Goal: Information Seeking & Learning: Understand process/instructions

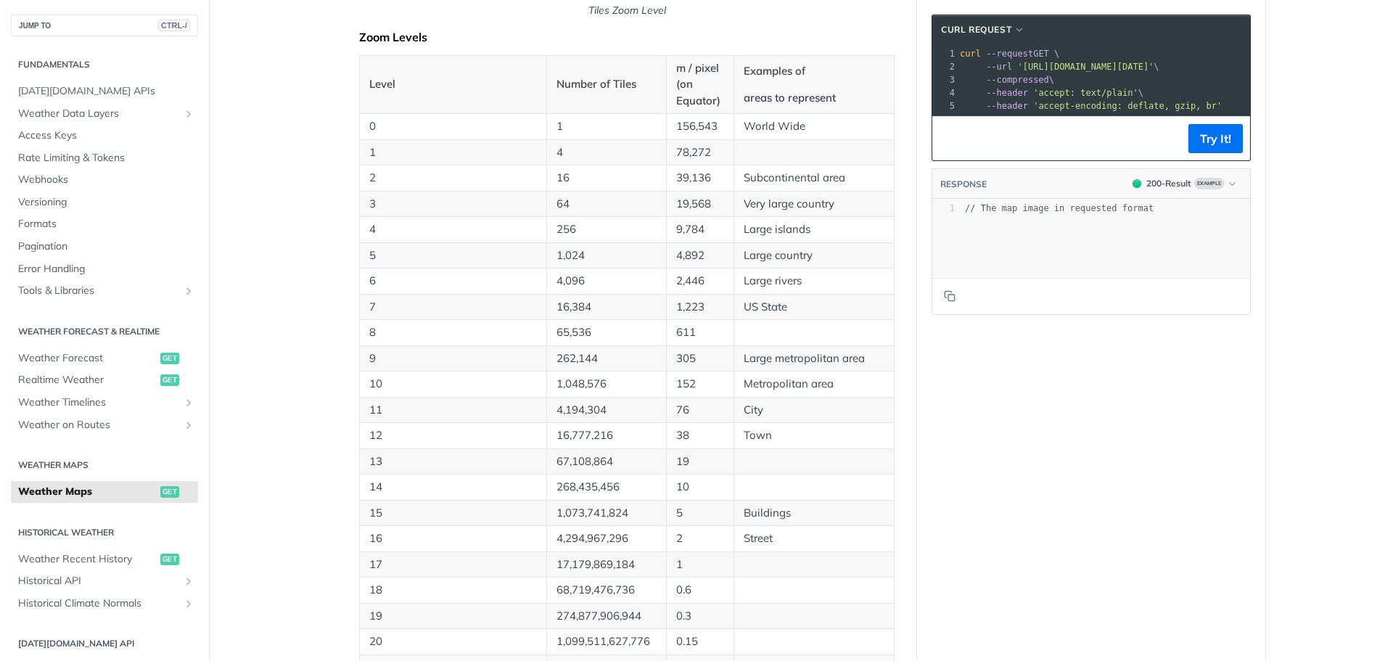
scroll to position [361, 0]
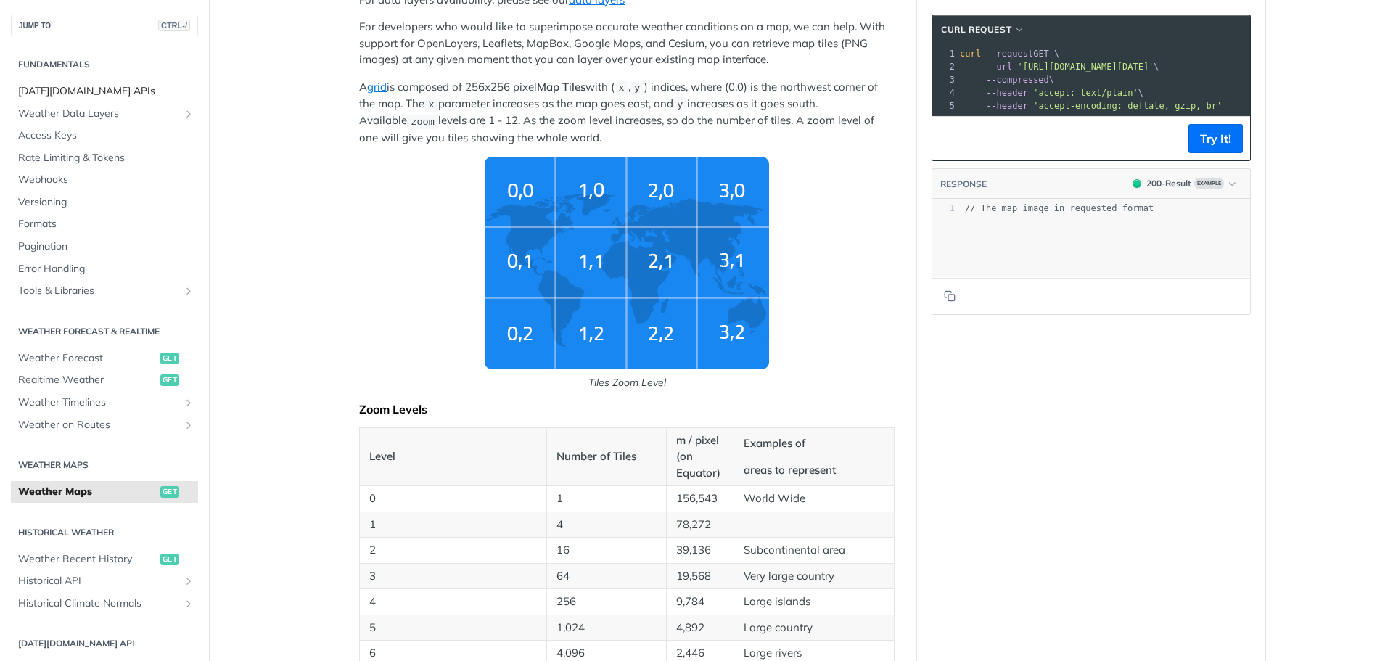
click at [73, 86] on span "[DATE][DOMAIN_NAME] APIs" at bounding box center [106, 91] width 176 height 15
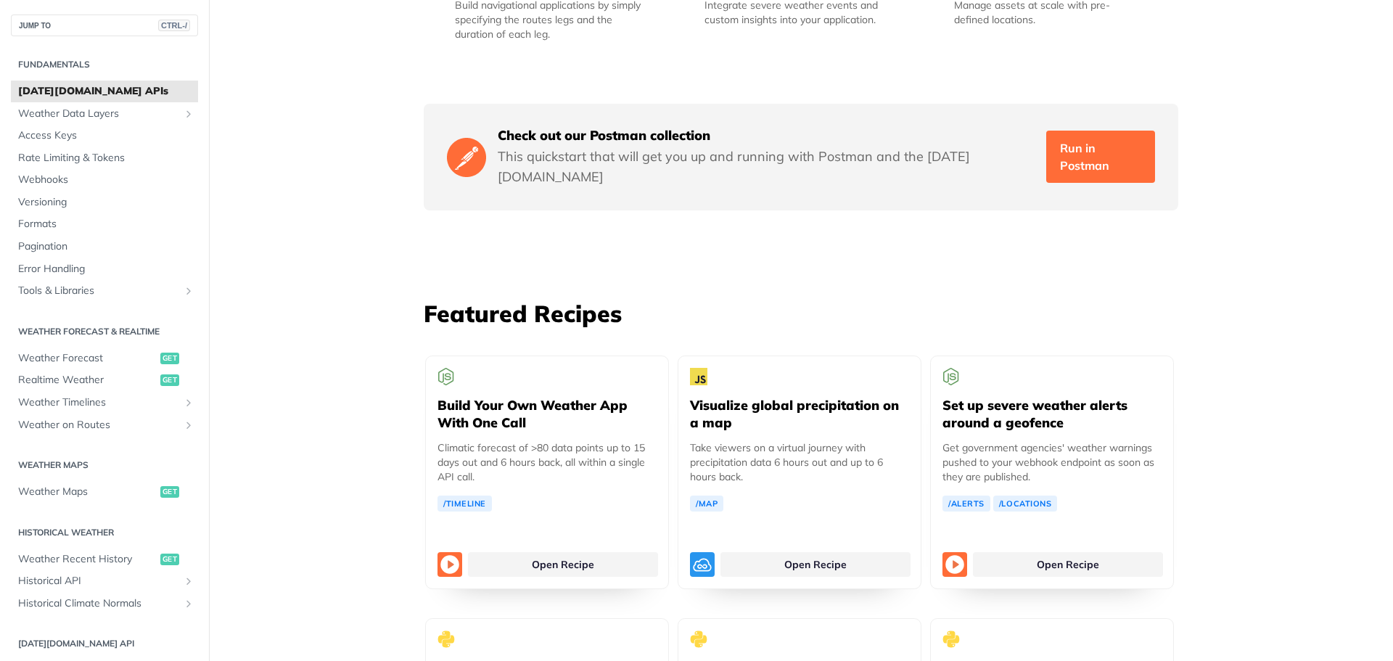
scroll to position [2661, 0]
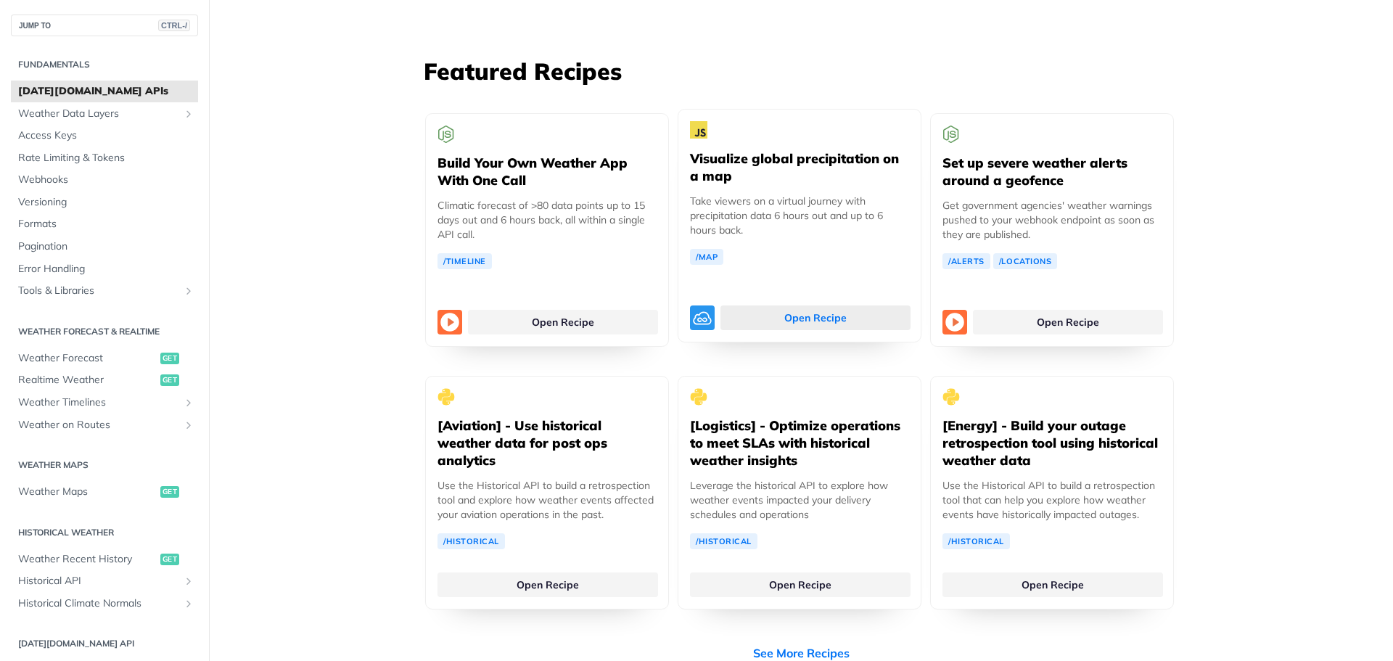
click at [787, 306] on link "Open Recipe" at bounding box center [816, 318] width 190 height 25
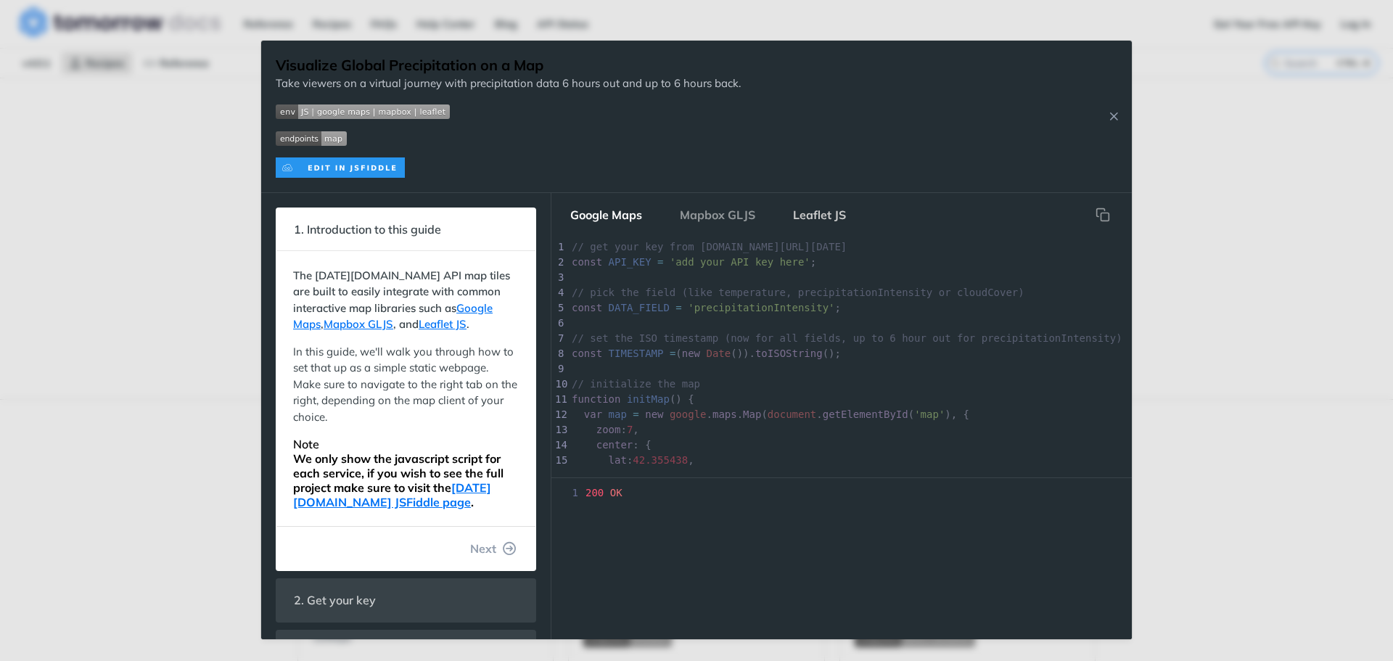
click at [824, 222] on button "Leaflet JS" at bounding box center [820, 214] width 76 height 29
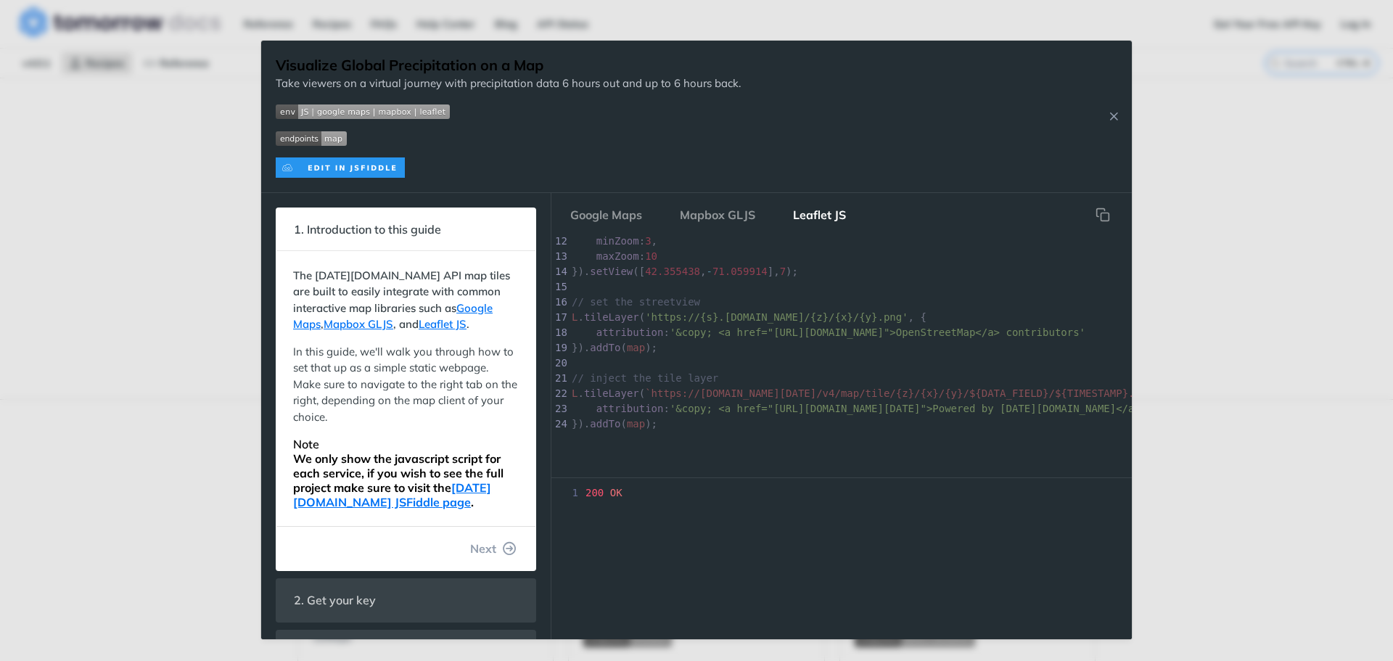
scroll to position [205, 0]
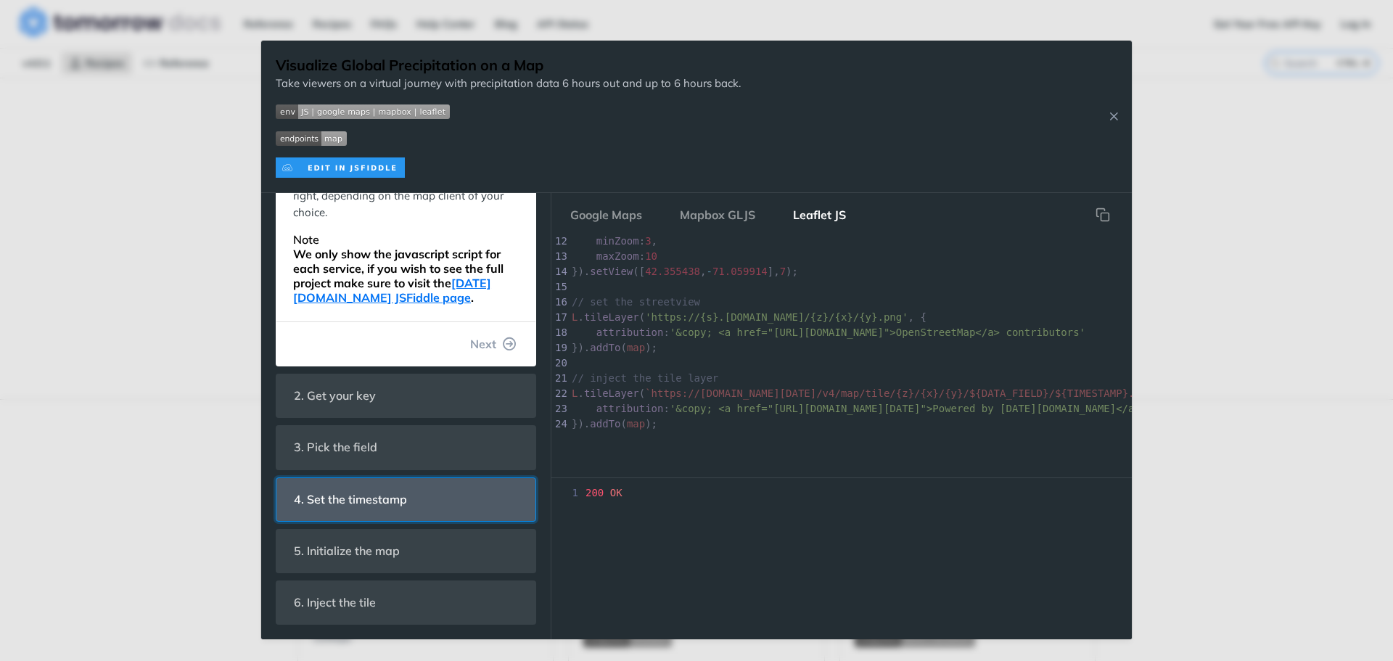
click at [404, 514] on header "4. Set the timestamp" at bounding box center [406, 499] width 259 height 43
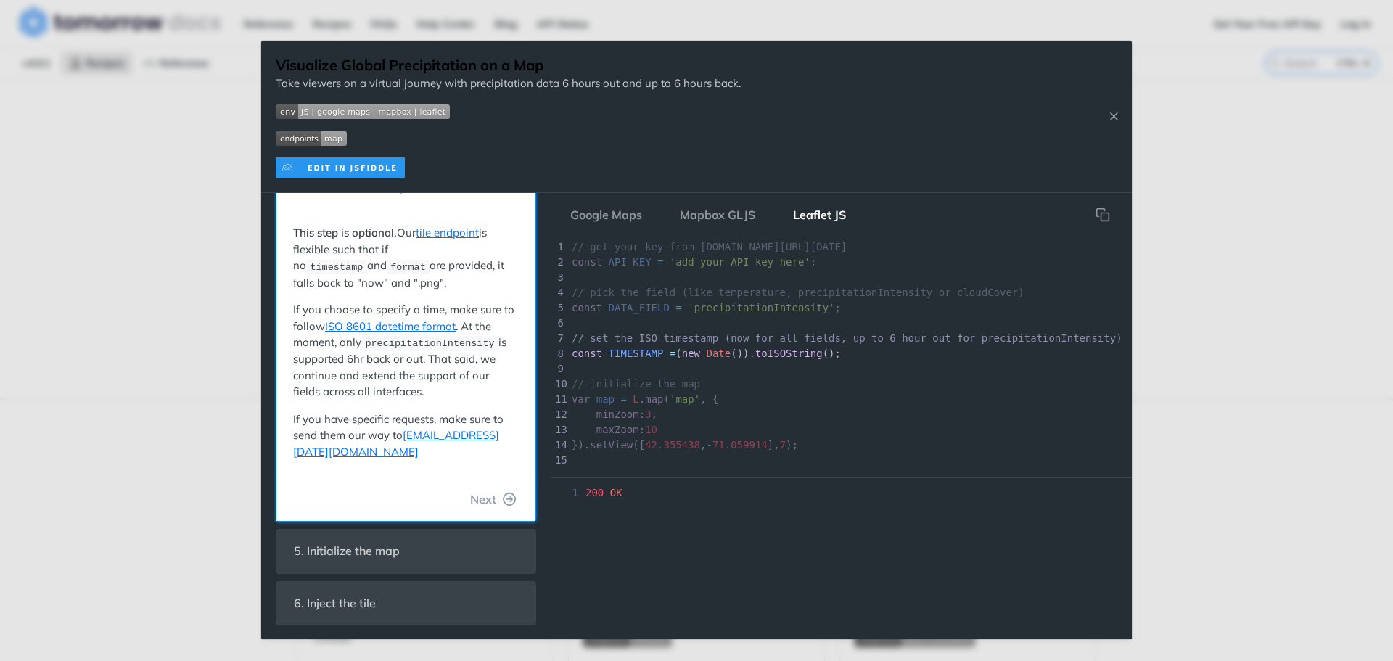
scroll to position [197, 0]
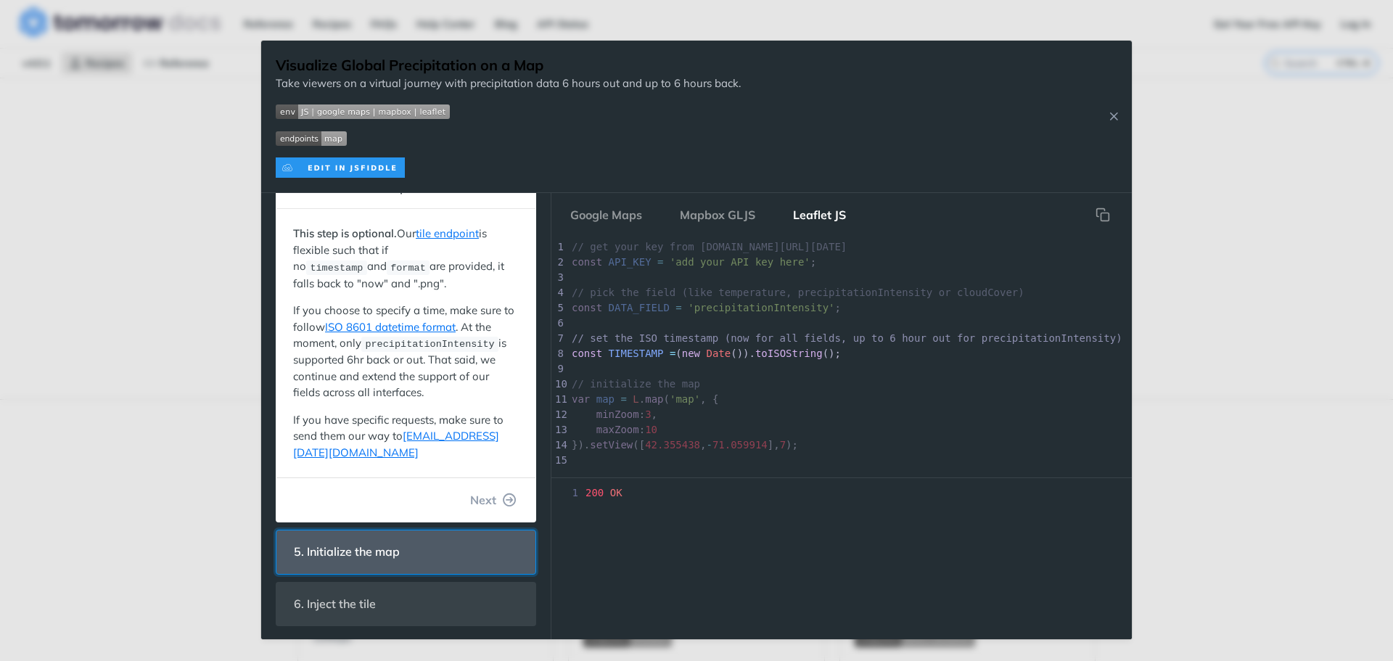
click at [382, 552] on span "5. Initialize the map" at bounding box center [347, 552] width 126 height 28
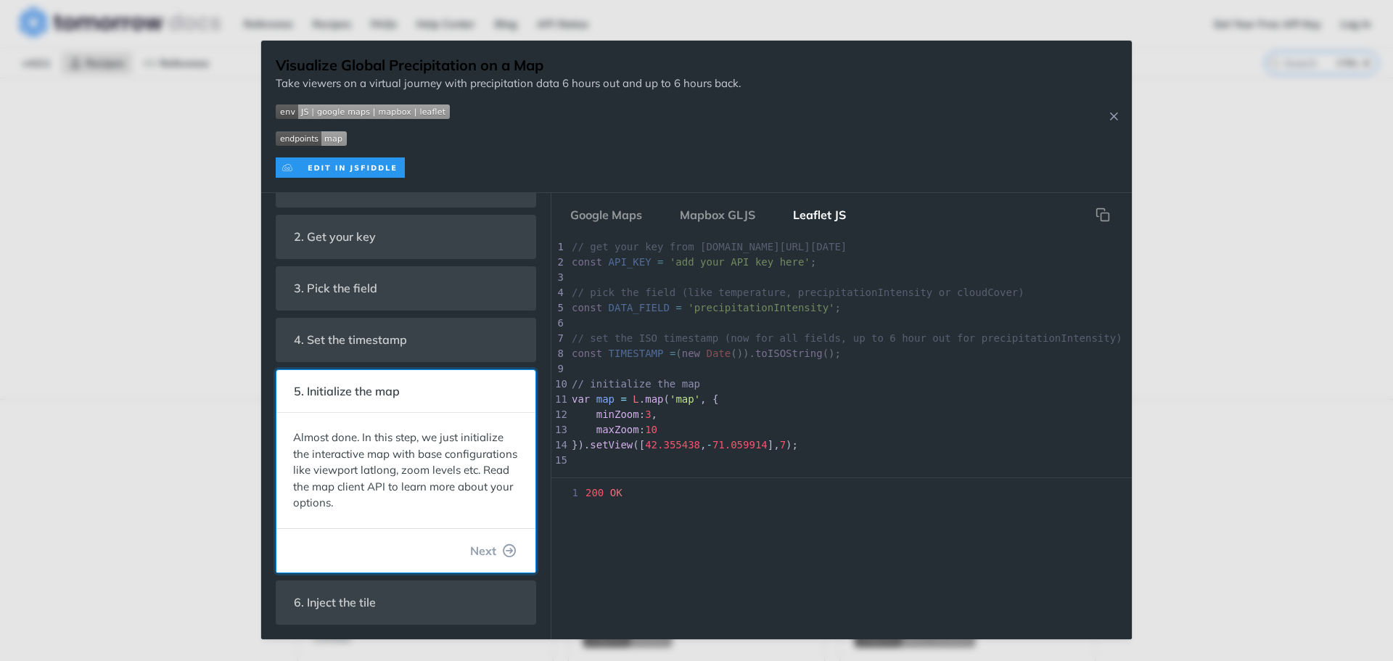
scroll to position [85, 0]
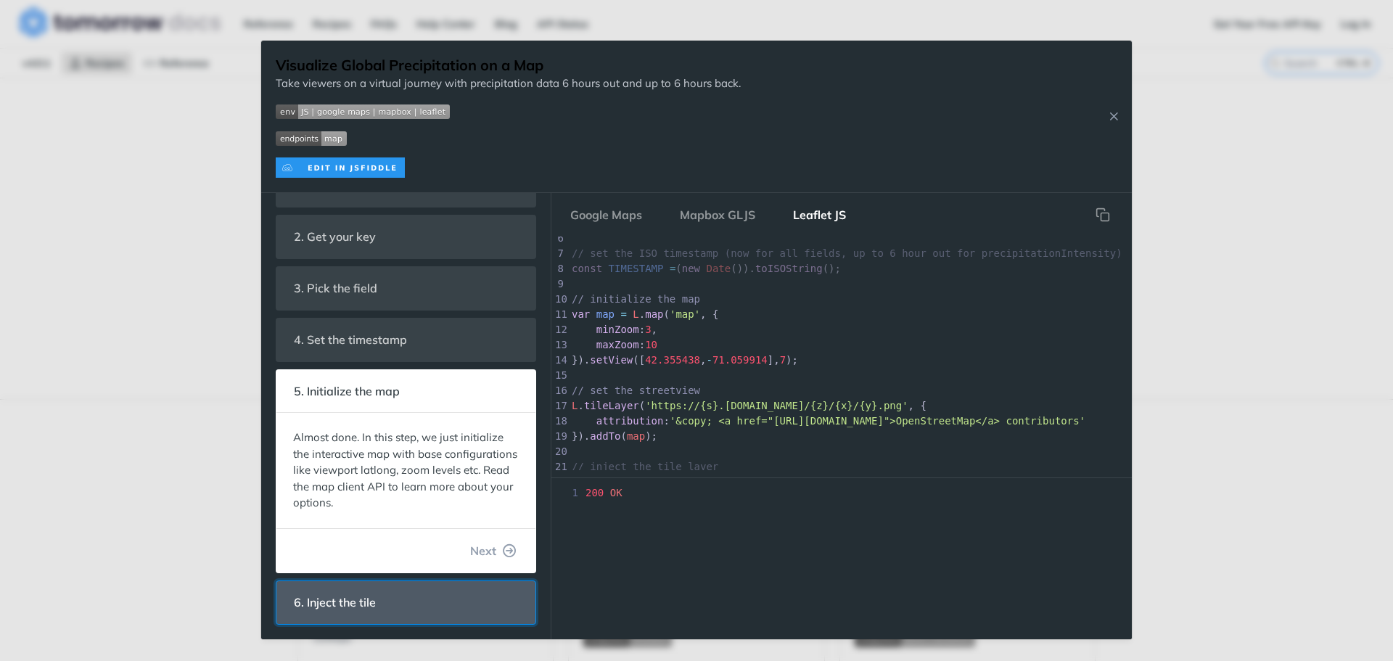
click at [393, 615] on header "6. Inject the tile" at bounding box center [406, 602] width 259 height 43
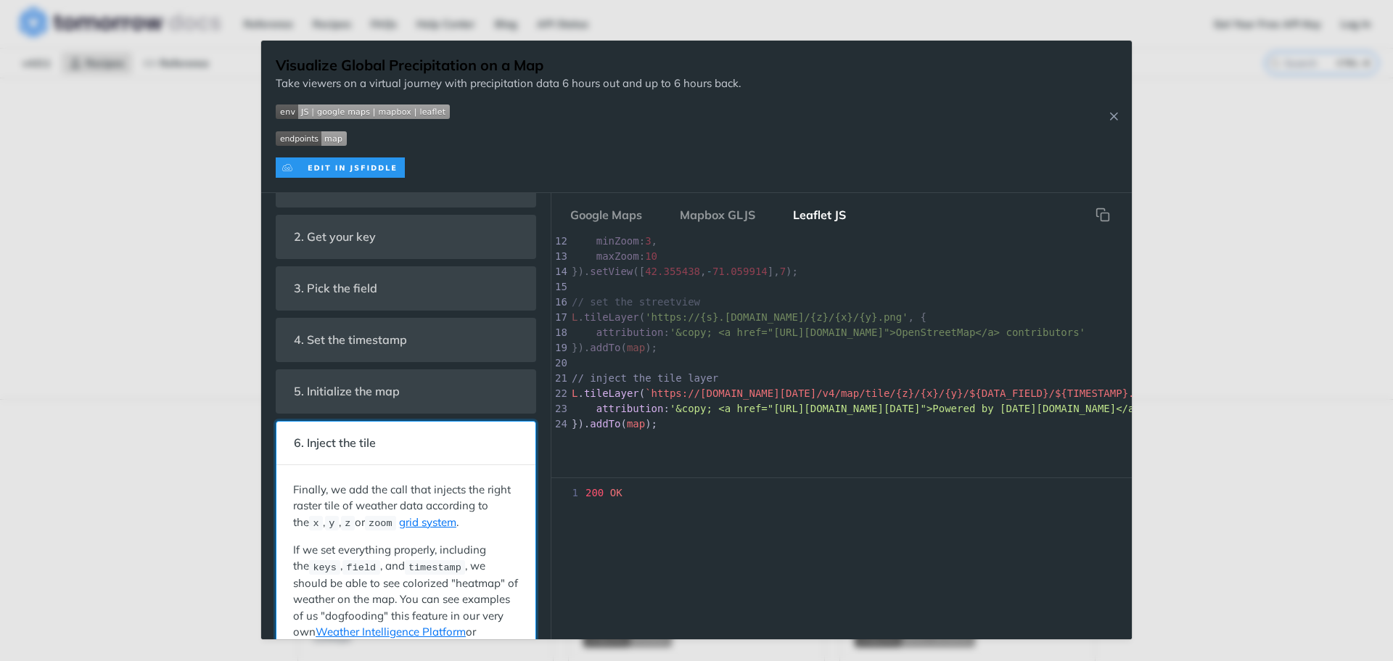
scroll to position [229, 0]
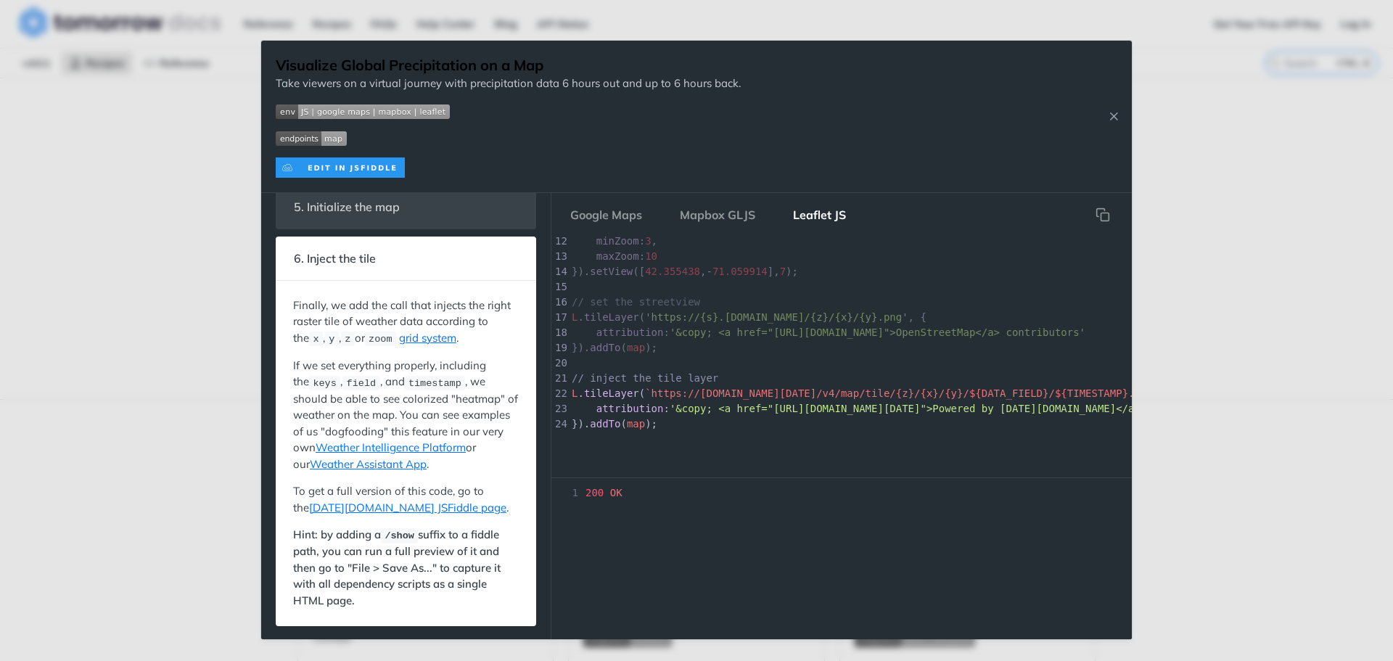
click at [737, 520] on div "1 200 OK" at bounding box center [842, 563] width 581 height 154
click at [374, 174] on img "Expand image" at bounding box center [340, 167] width 129 height 20
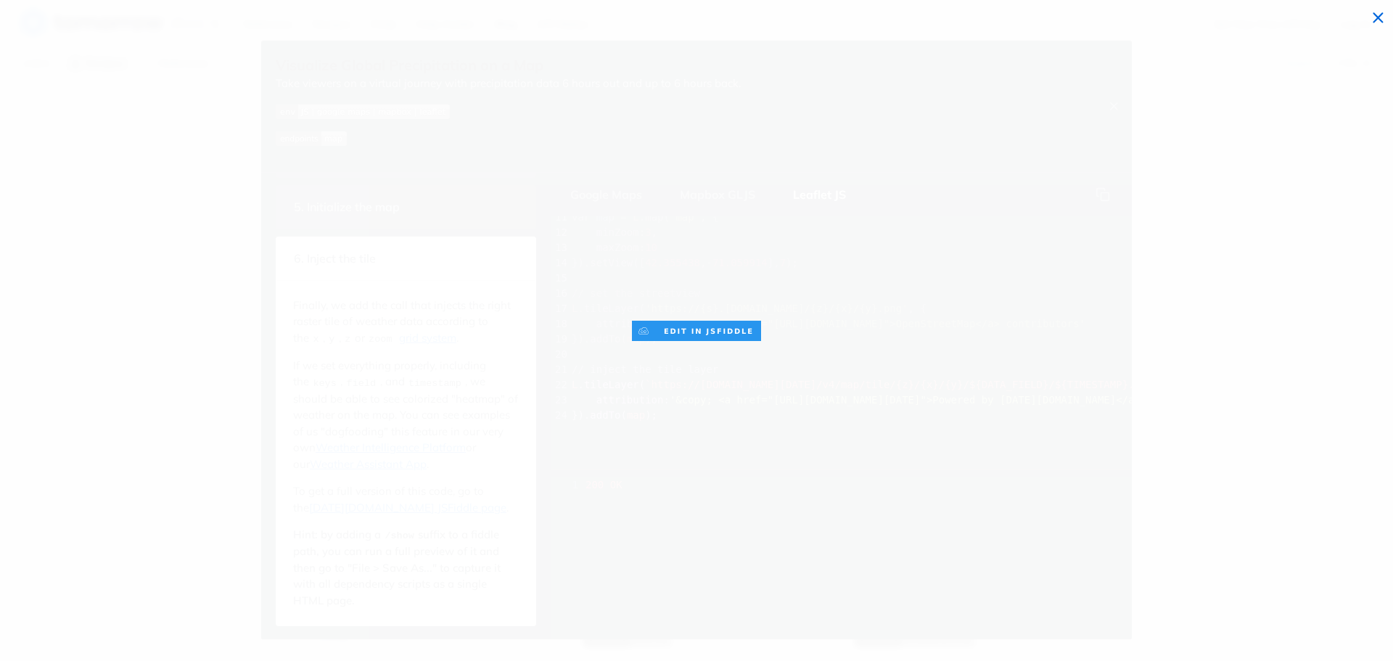
scroll to position [173, 0]
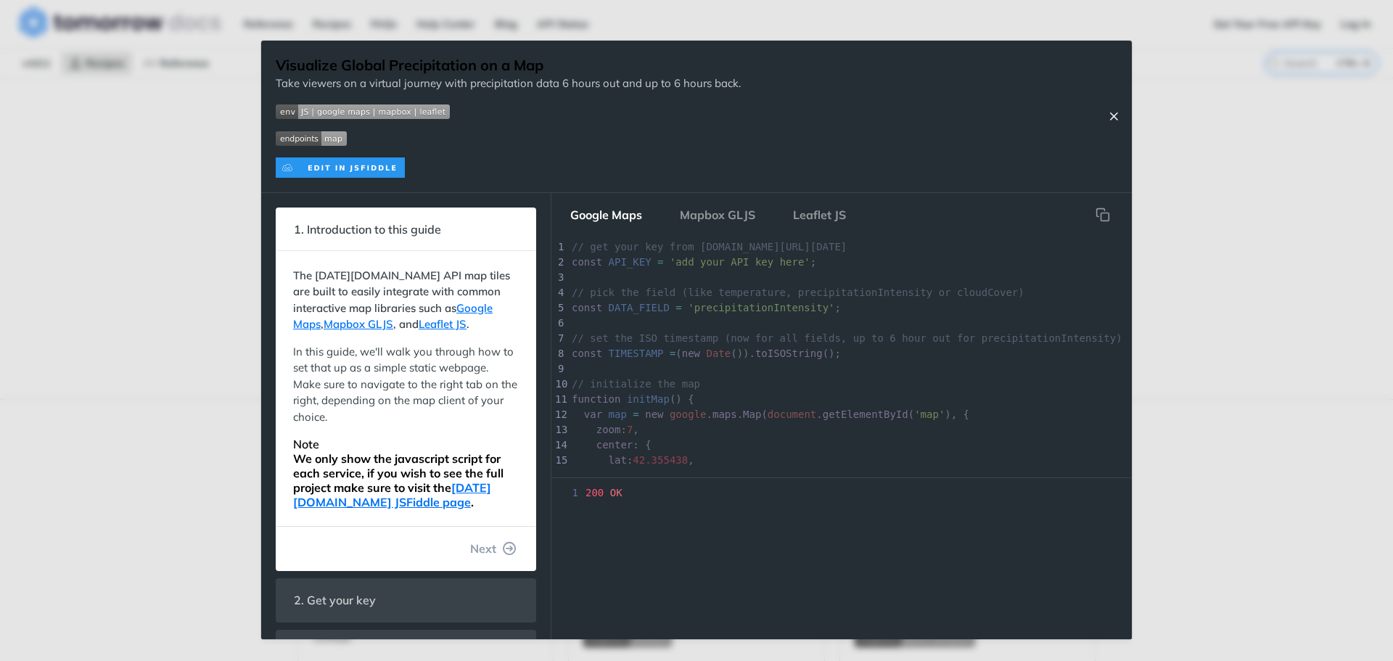
click at [1116, 123] on icon "Close Recipe" at bounding box center [1114, 116] width 13 height 13
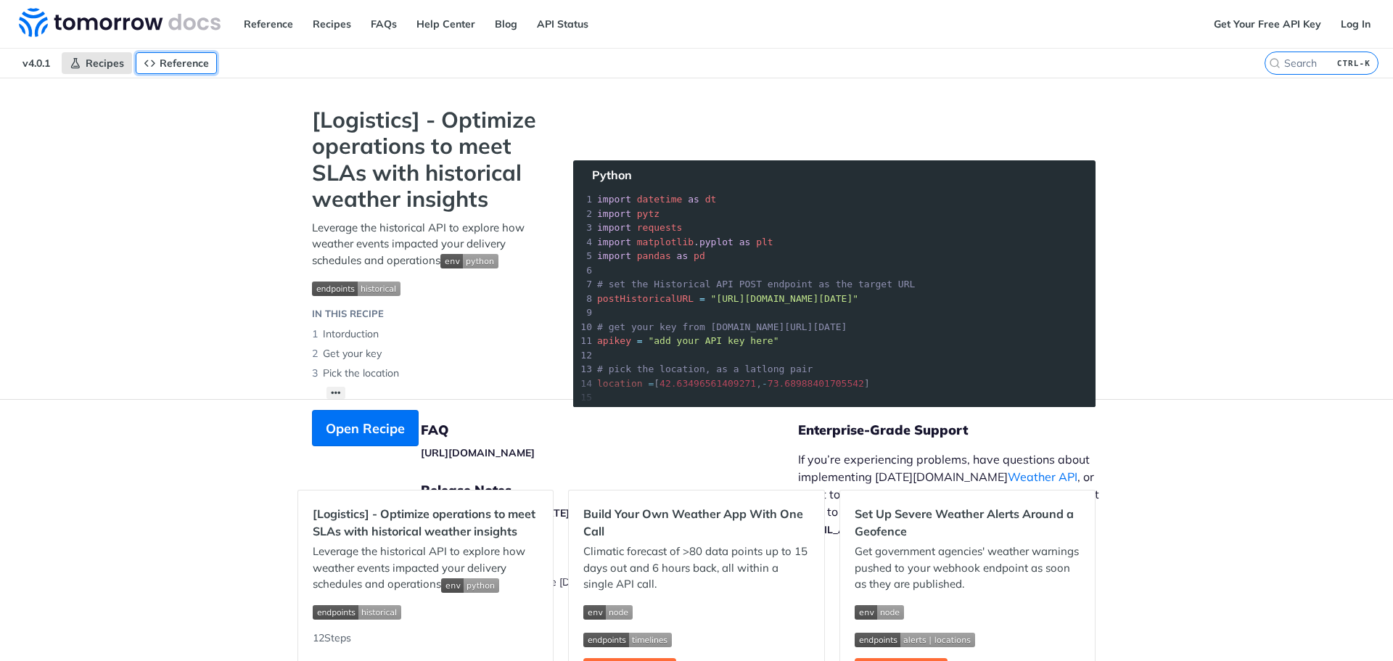
click at [191, 61] on span "Reference" at bounding box center [184, 63] width 49 height 13
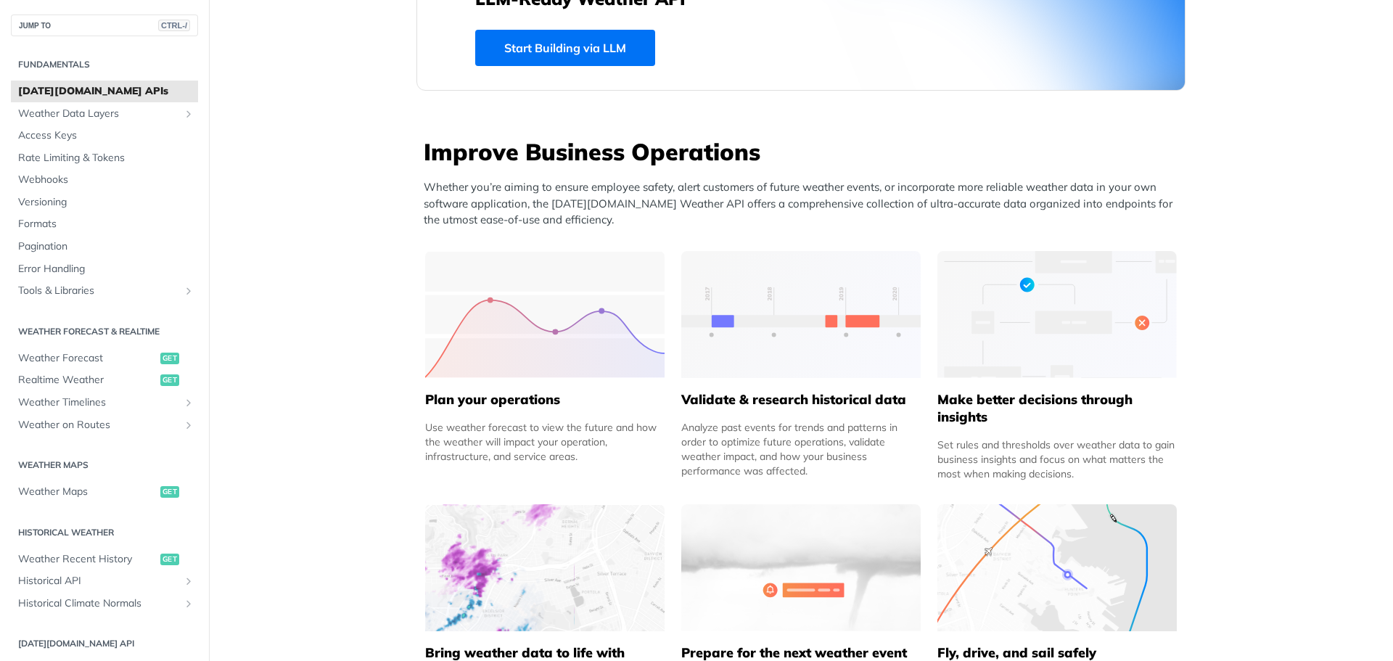
scroll to position [484, 0]
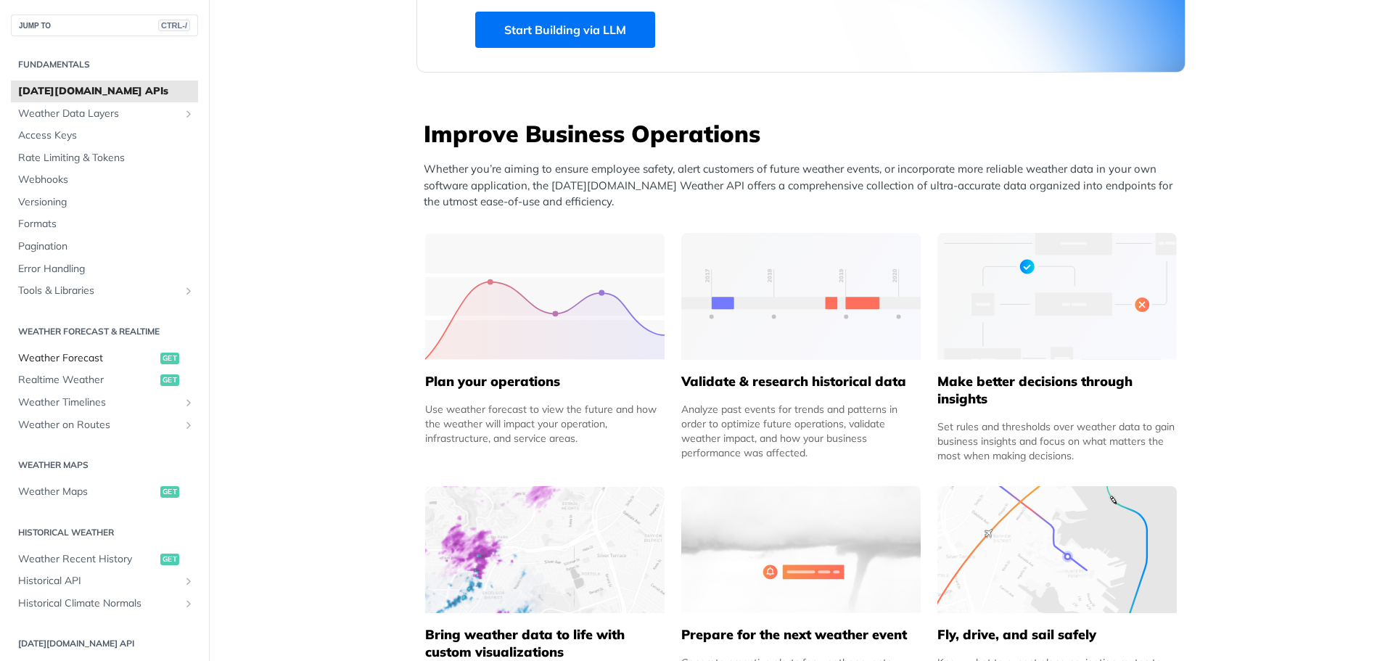
click at [65, 358] on span "Weather Forecast" at bounding box center [87, 358] width 139 height 15
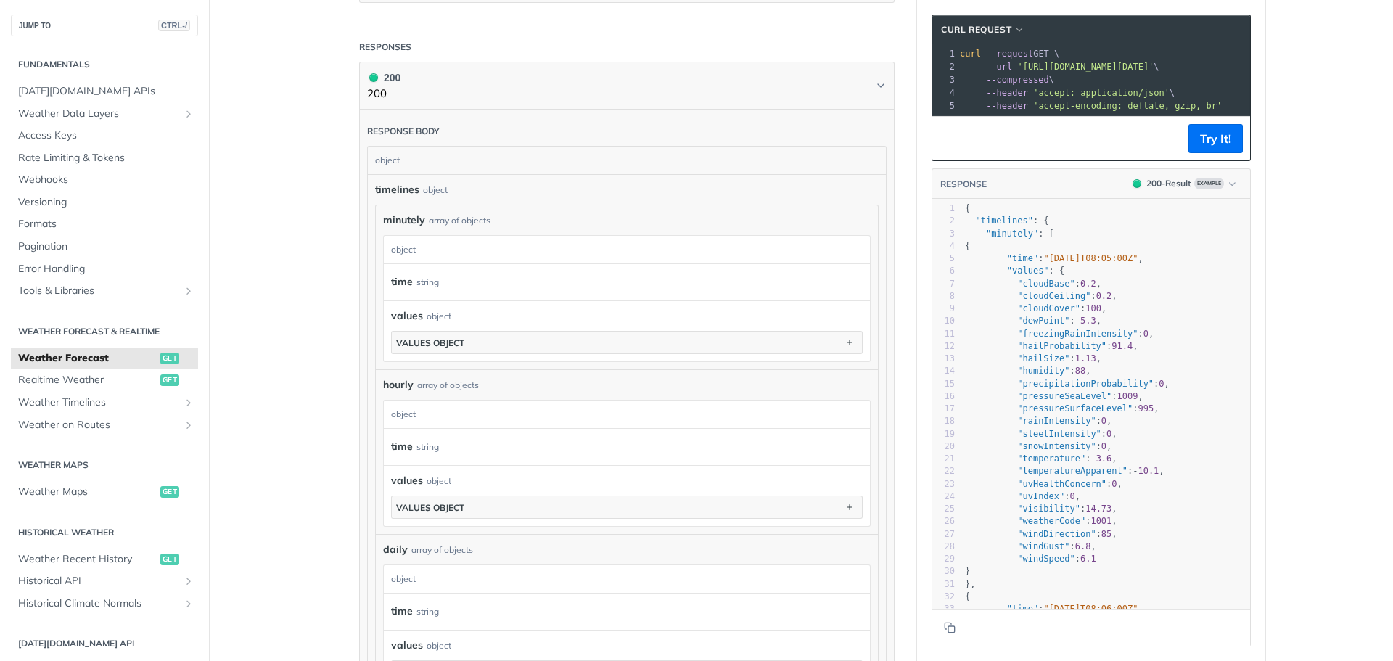
scroll to position [121, 0]
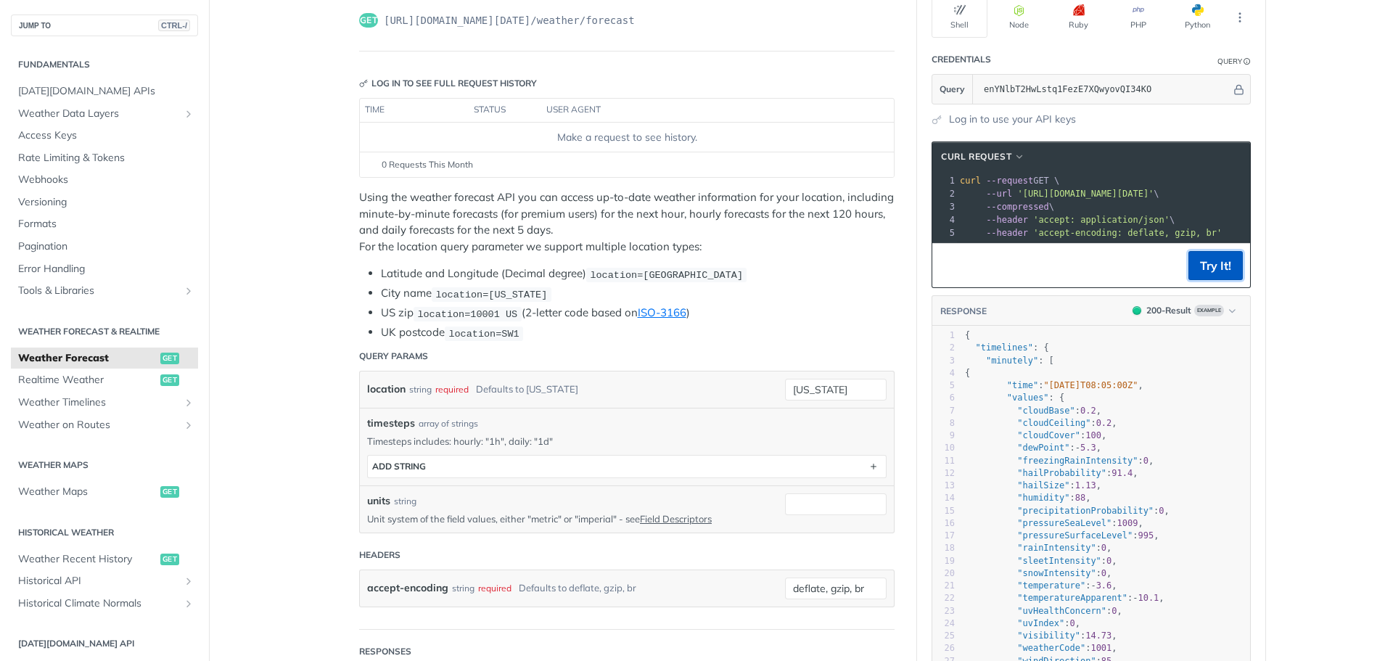
click at [1201, 277] on button "Try It!" at bounding box center [1216, 265] width 54 height 29
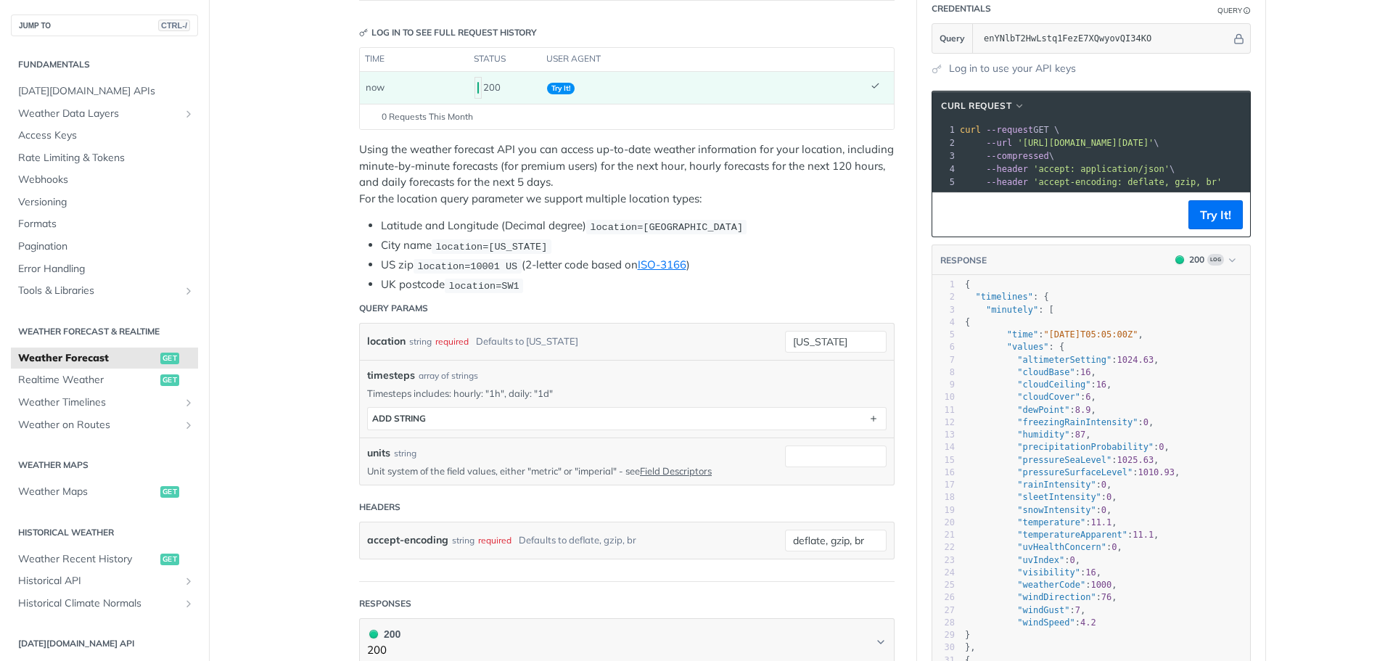
scroll to position [242, 0]
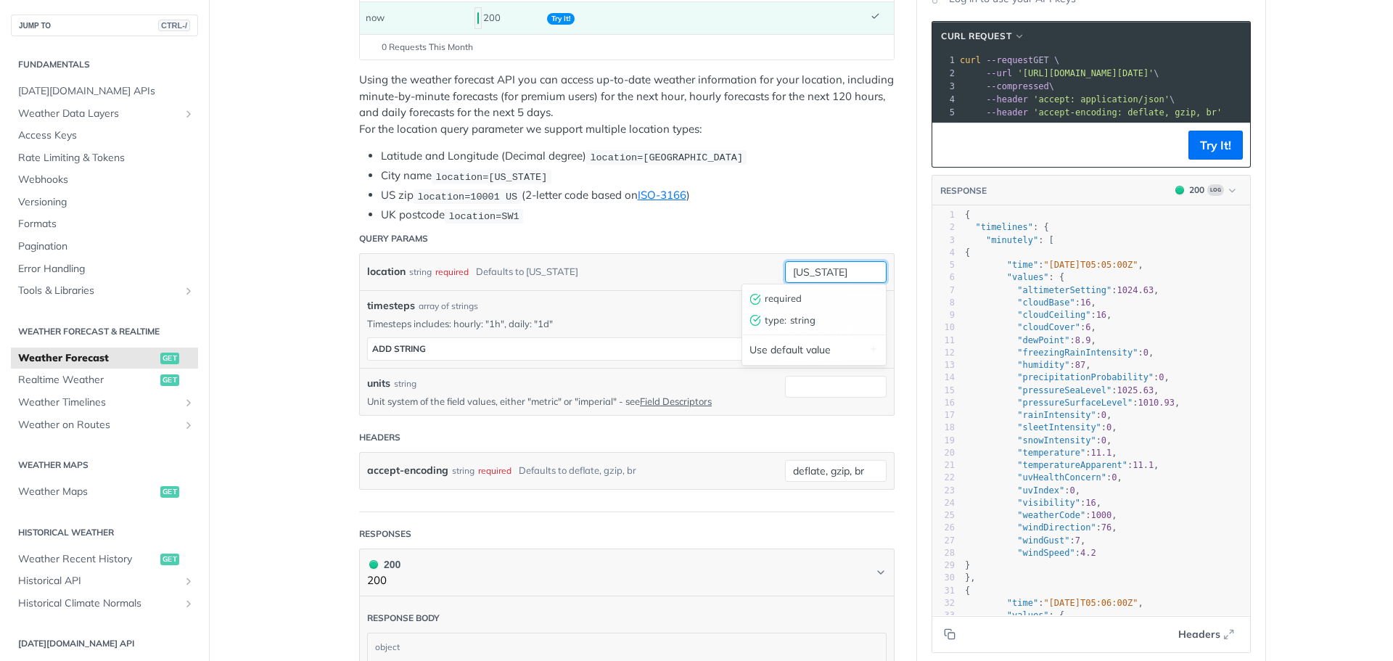
click at [846, 279] on input "new york" at bounding box center [836, 272] width 102 height 22
type input "Hyderabad"
click at [1192, 160] on button "Try It!" at bounding box center [1216, 145] width 54 height 29
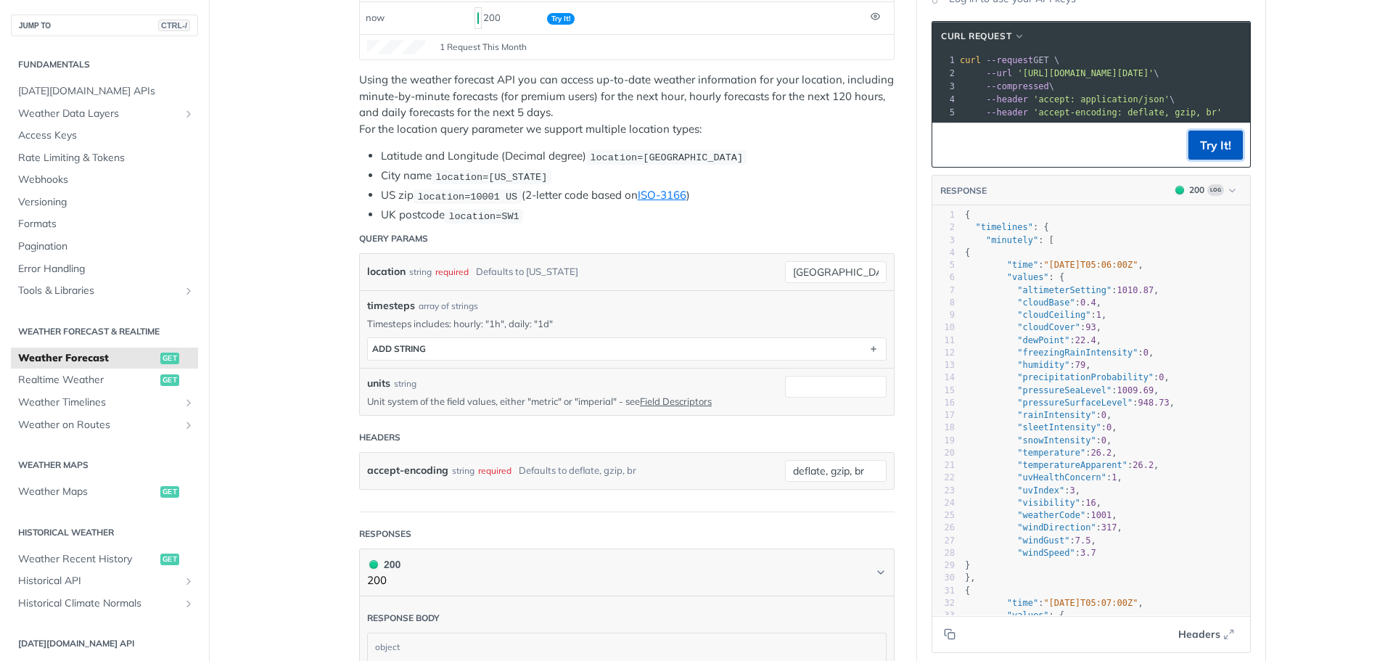
click at [1214, 153] on button "Try It!" at bounding box center [1216, 145] width 54 height 29
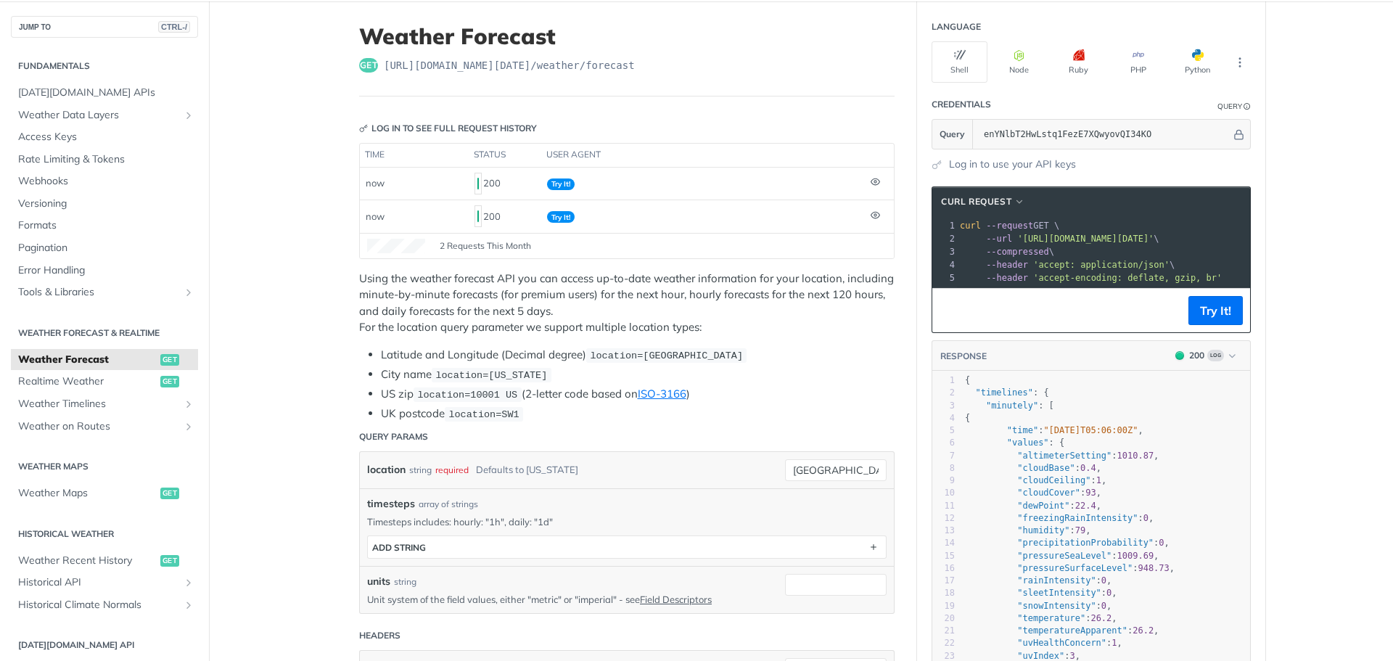
scroll to position [0, 0]
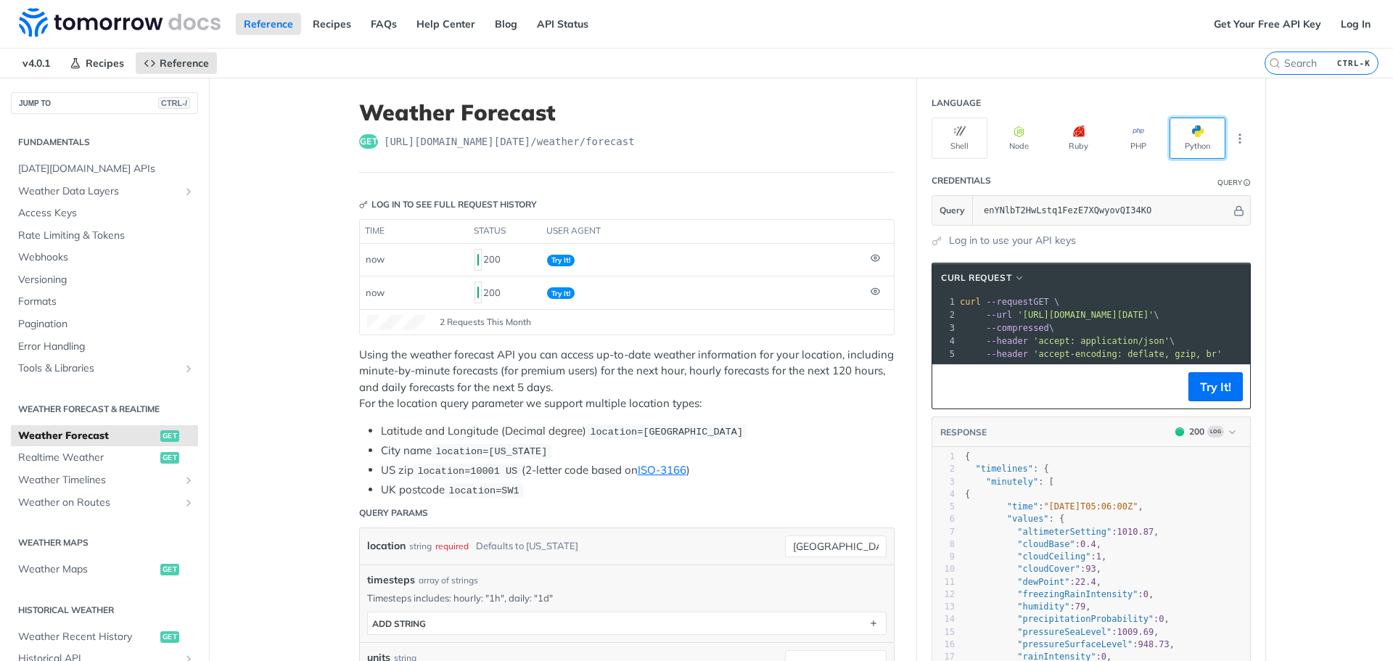
click at [1204, 136] on span "button" at bounding box center [1204, 132] width 0 height 12
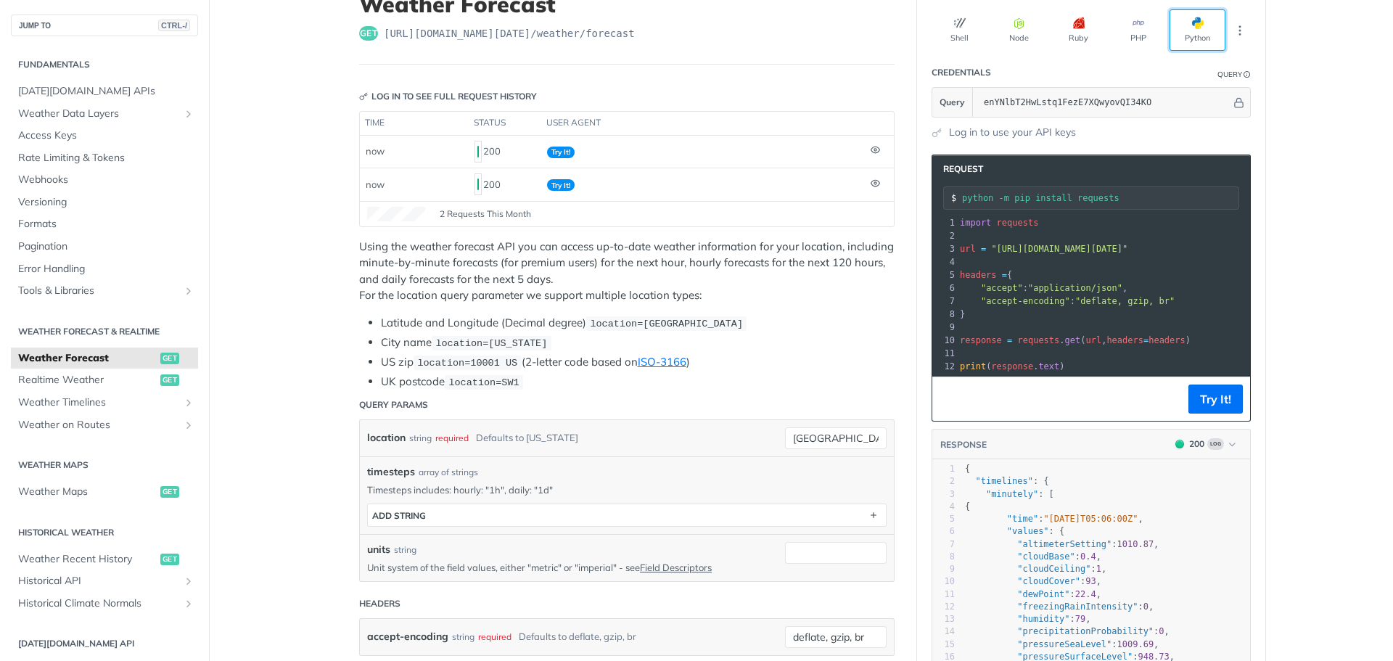
scroll to position [242, 0]
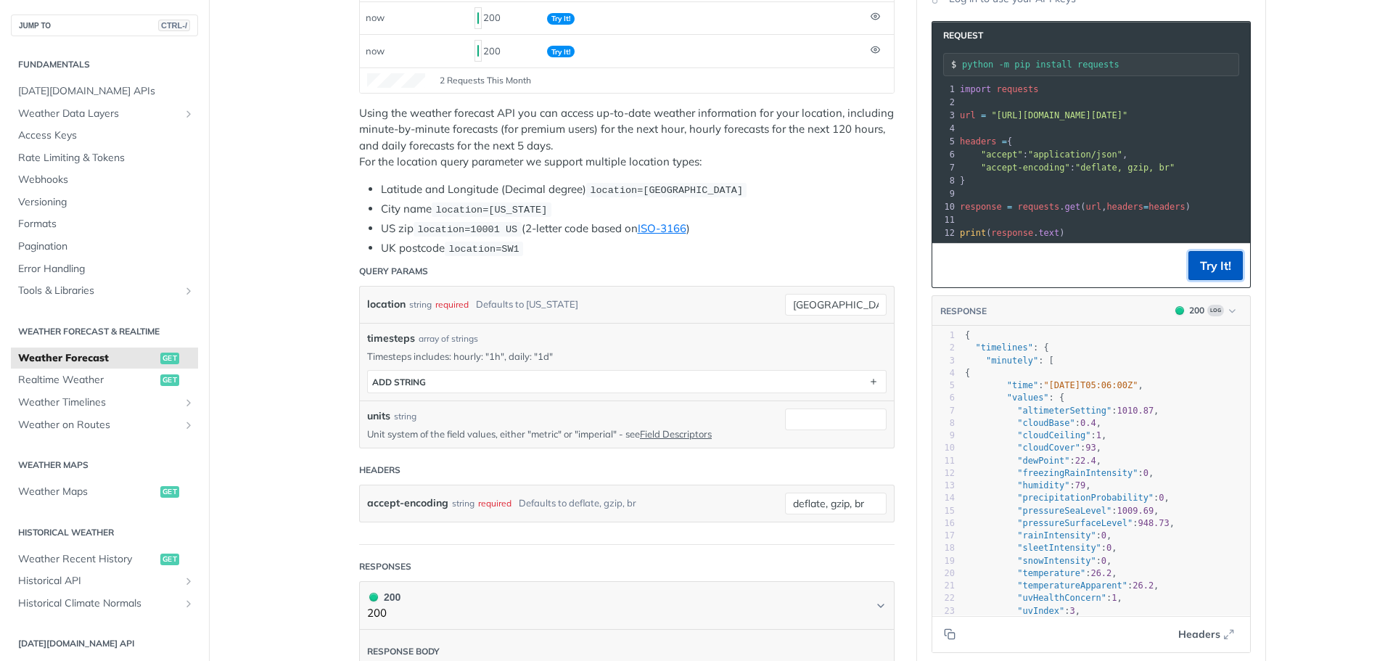
click at [1208, 267] on button "Try It!" at bounding box center [1216, 265] width 54 height 29
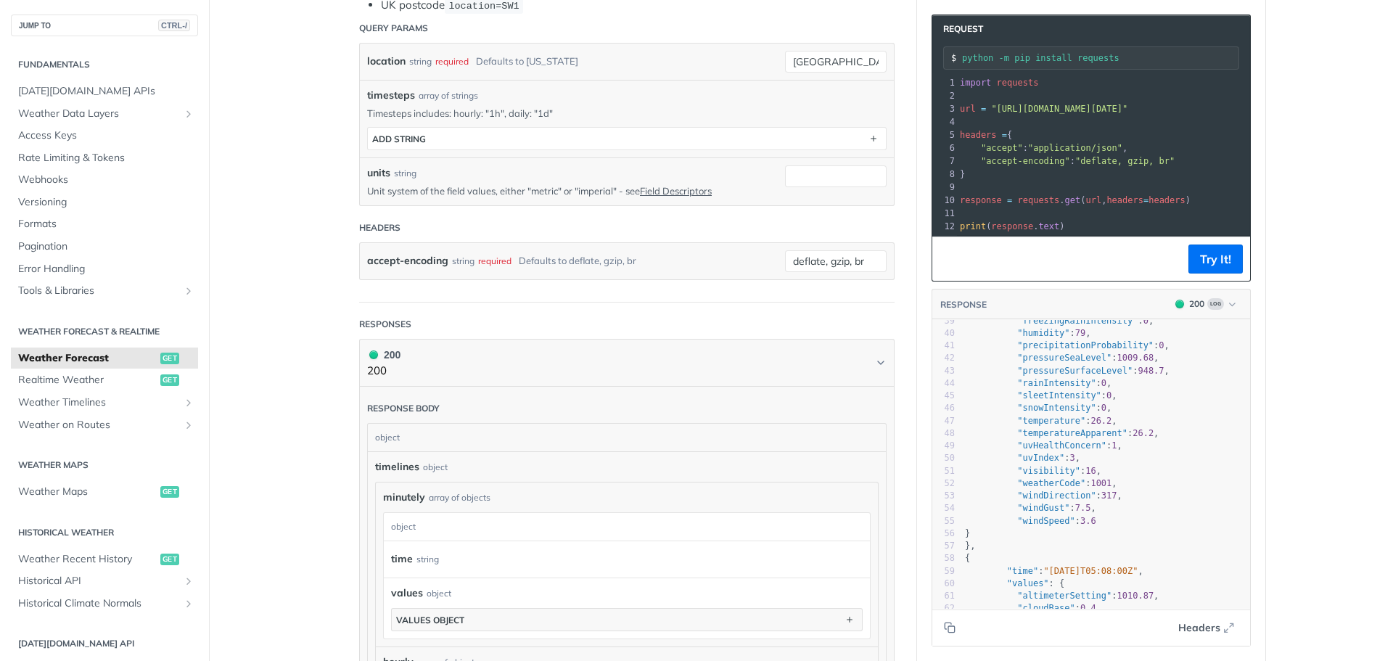
scroll to position [0, 0]
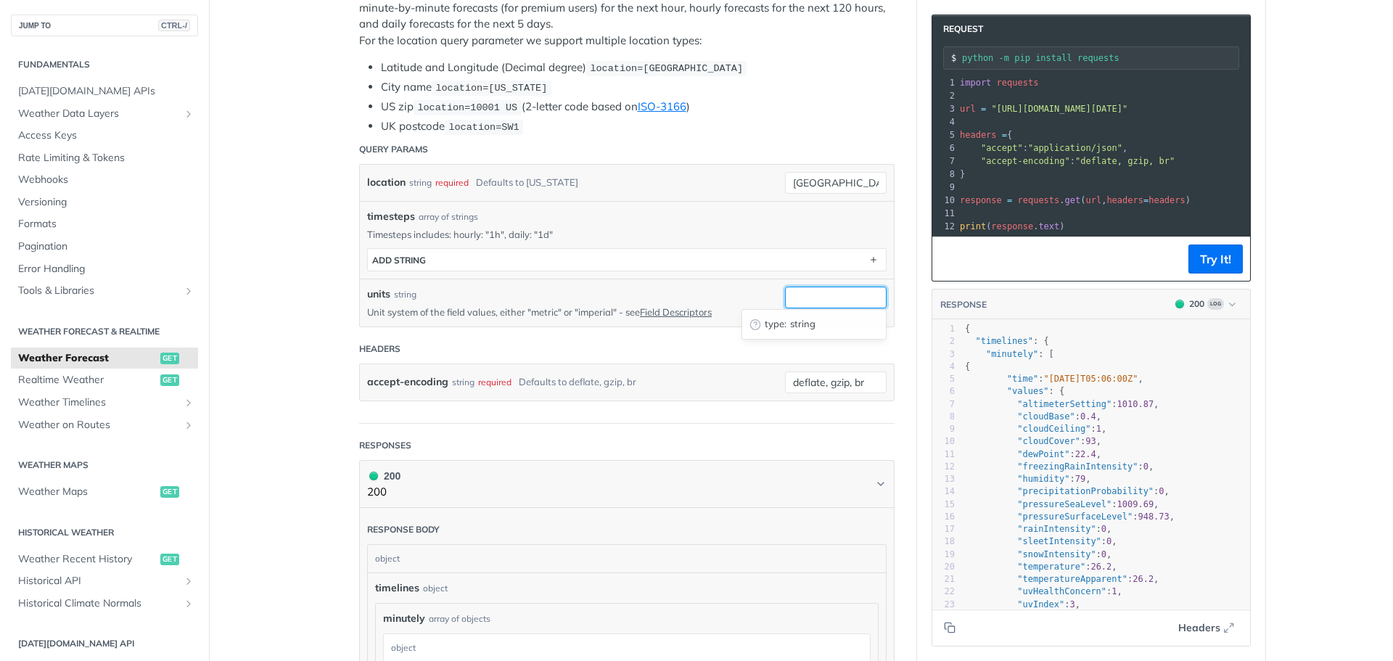
click at [822, 300] on input "units" at bounding box center [836, 298] width 102 height 22
type input "metric"
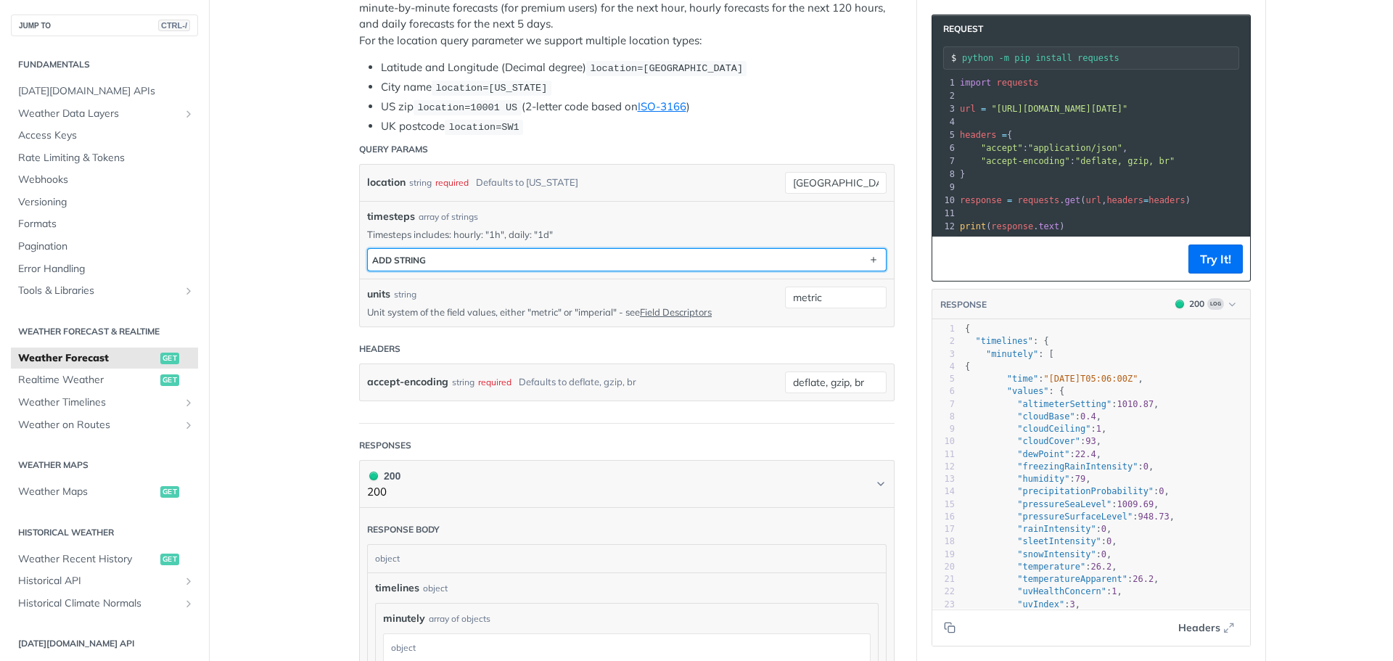
click at [463, 256] on button "ADD string" at bounding box center [627, 260] width 518 height 22
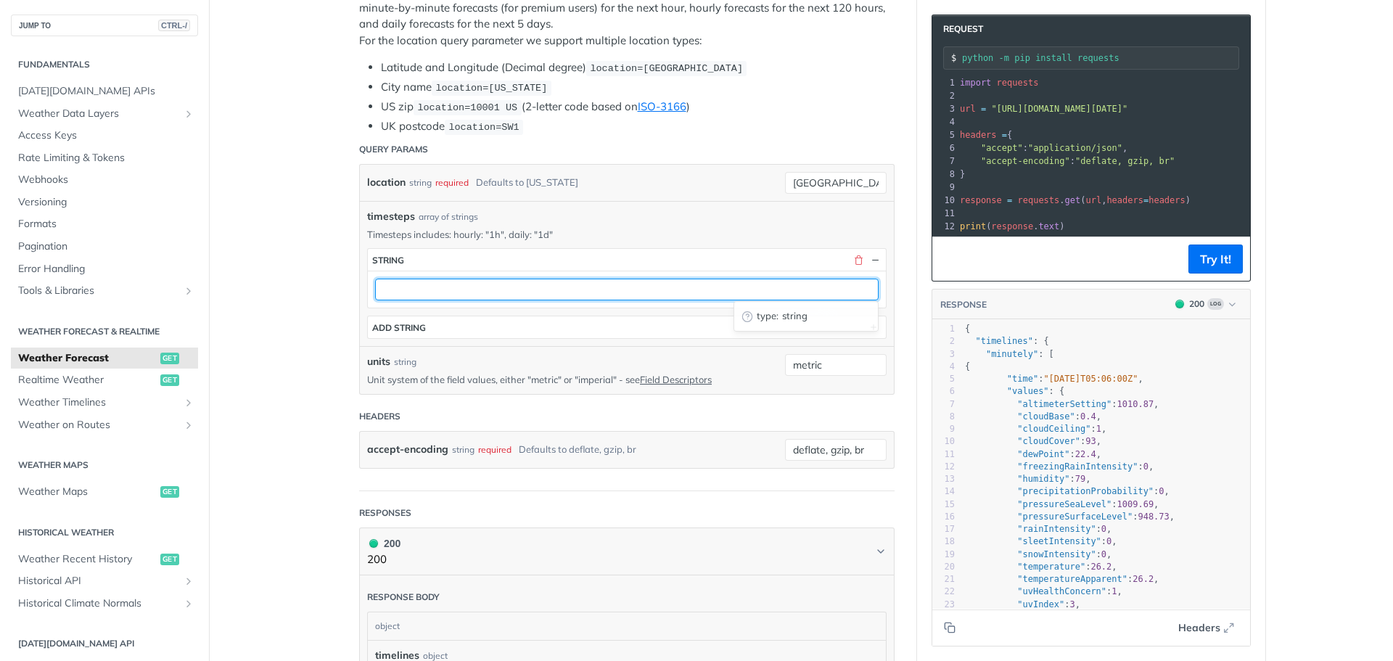
click at [438, 297] on input "text" at bounding box center [627, 290] width 504 height 22
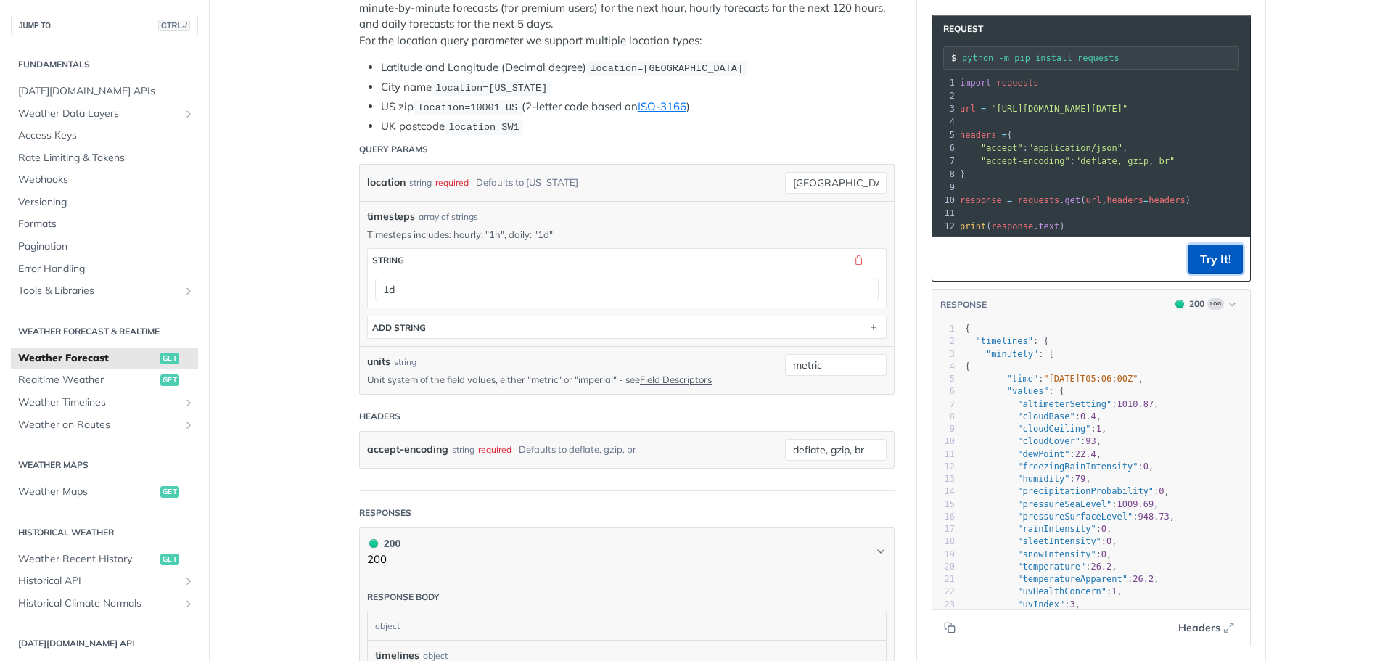
click at [1203, 271] on button "Try It!" at bounding box center [1216, 259] width 54 height 29
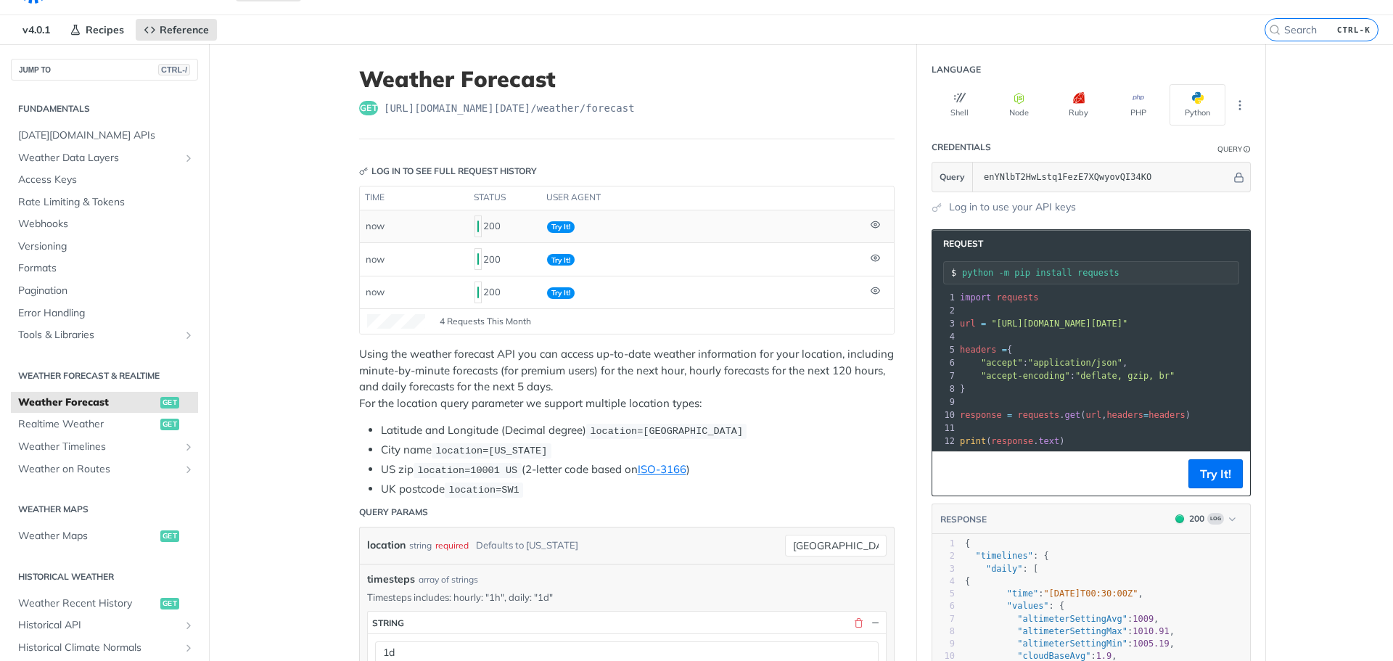
click at [557, 226] on span "Try It!" at bounding box center [561, 227] width 28 height 12
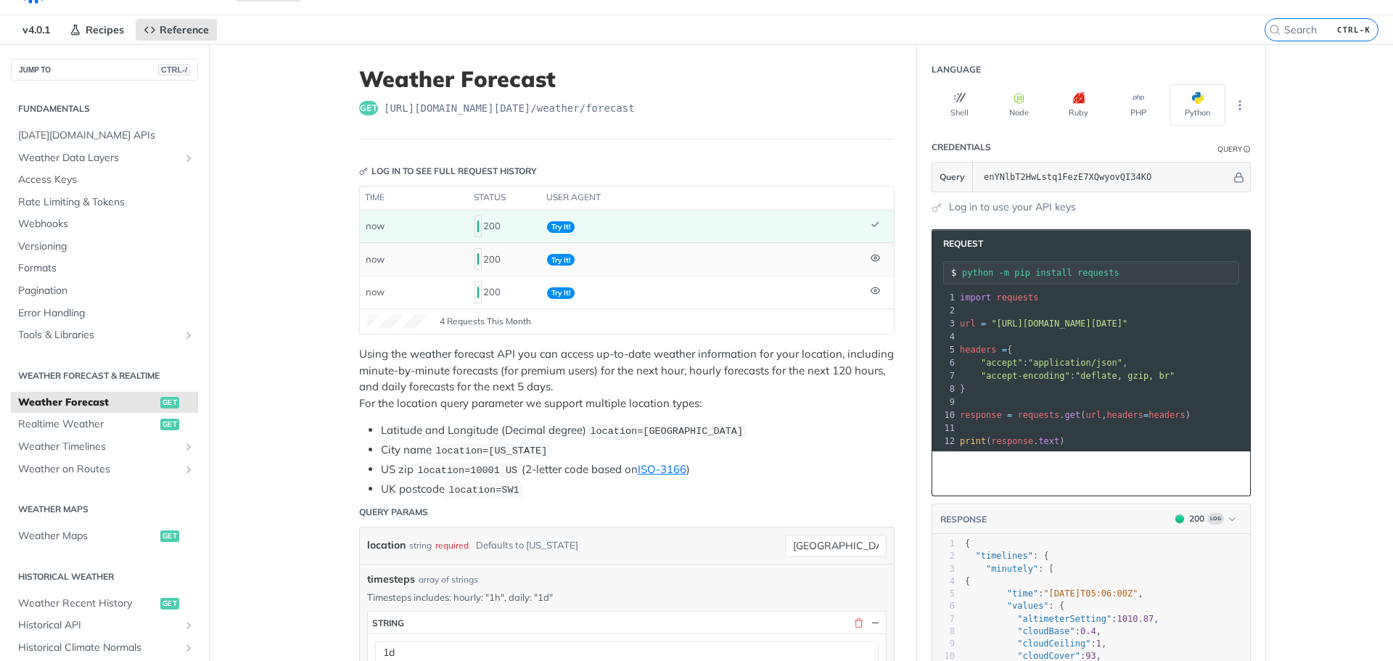
click at [617, 247] on td "Try It!" at bounding box center [703, 258] width 324 height 33
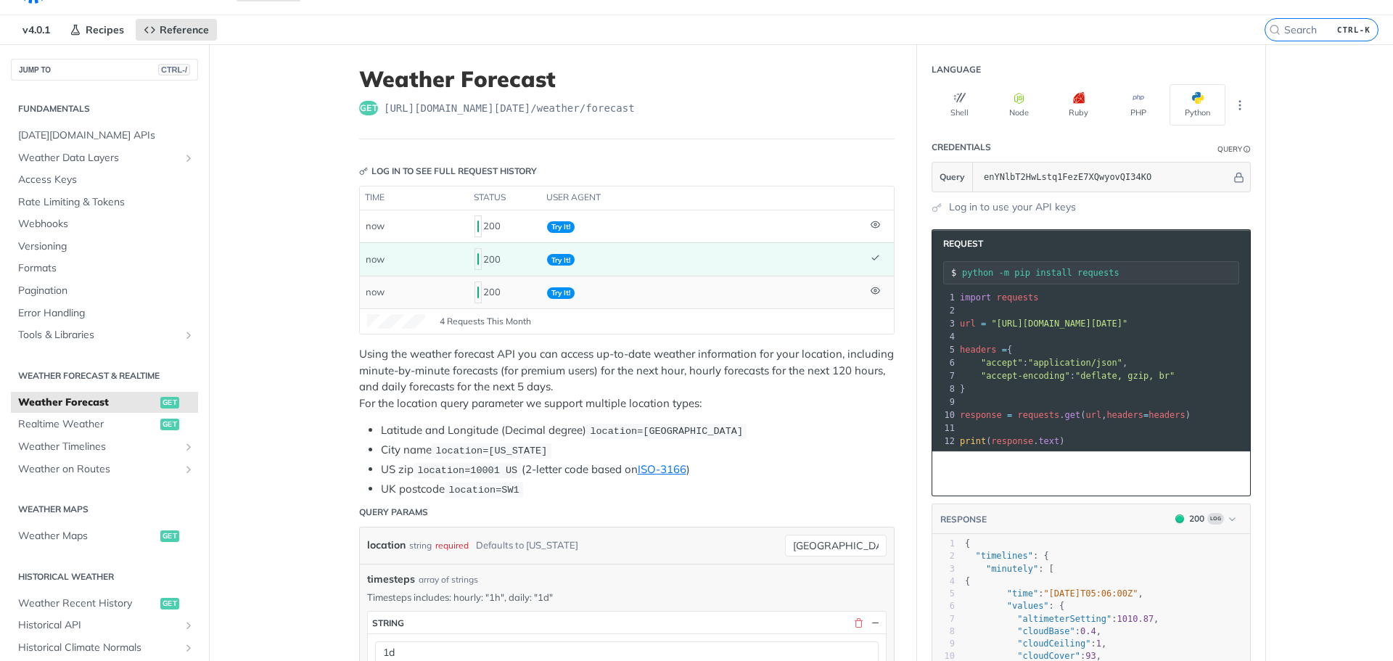
click at [640, 292] on td "Try It!" at bounding box center [703, 292] width 324 height 33
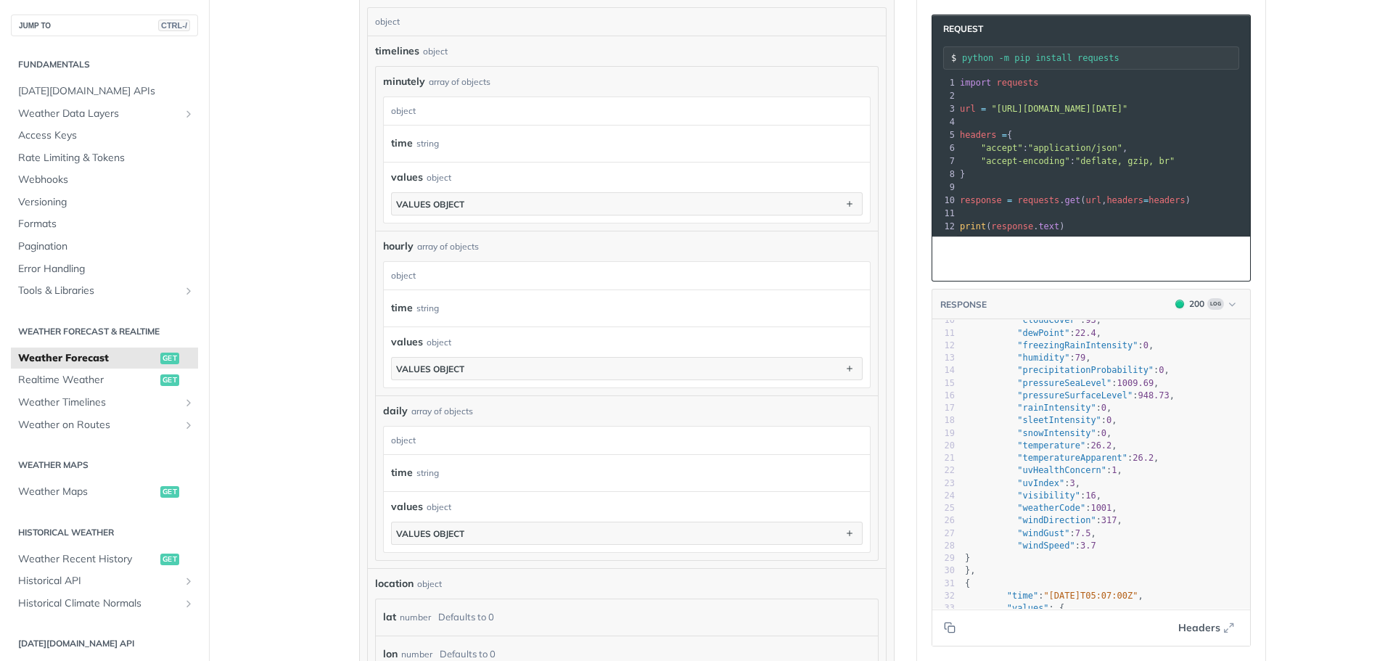
click at [1159, 440] on pre ""snowIntensity" : 0 ," at bounding box center [1106, 433] width 288 height 12
click at [941, 621] on button "Copy to clipboard" at bounding box center [950, 628] width 20 height 22
click at [306, 285] on main "JUMP TO CTRL-/ Fundamentals Tomorrow.io APIs Weather Data Layers Core Probabili…" at bounding box center [696, 47] width 1393 height 1941
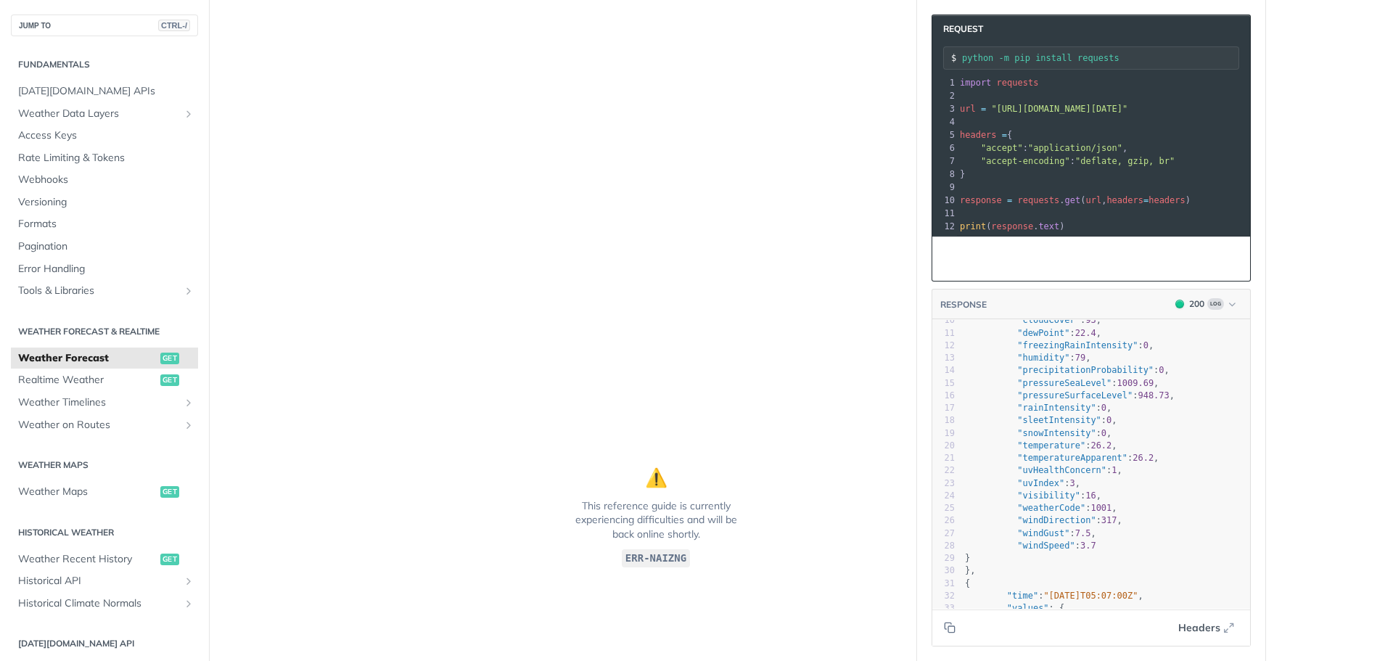
scroll to position [2011, 0]
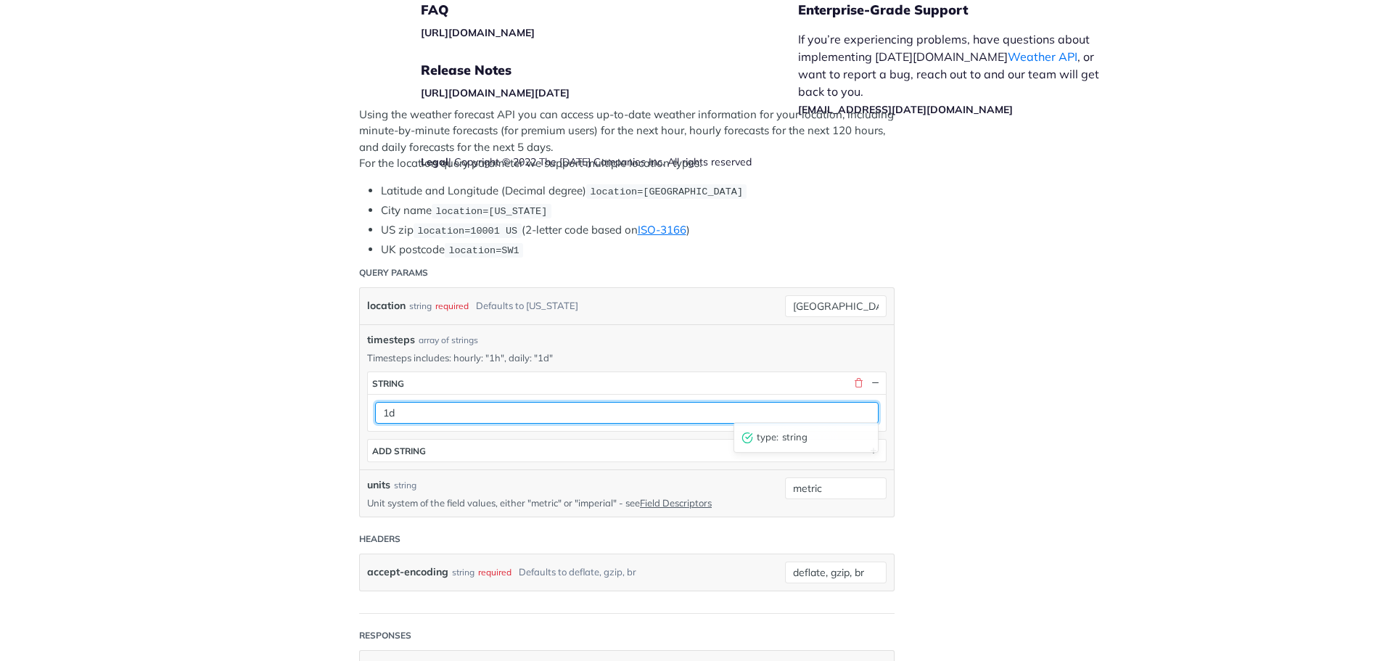
click at [386, 404] on input "1d" at bounding box center [627, 413] width 504 height 22
click at [401, 409] on input "1d" at bounding box center [627, 413] width 504 height 22
type input "1h"
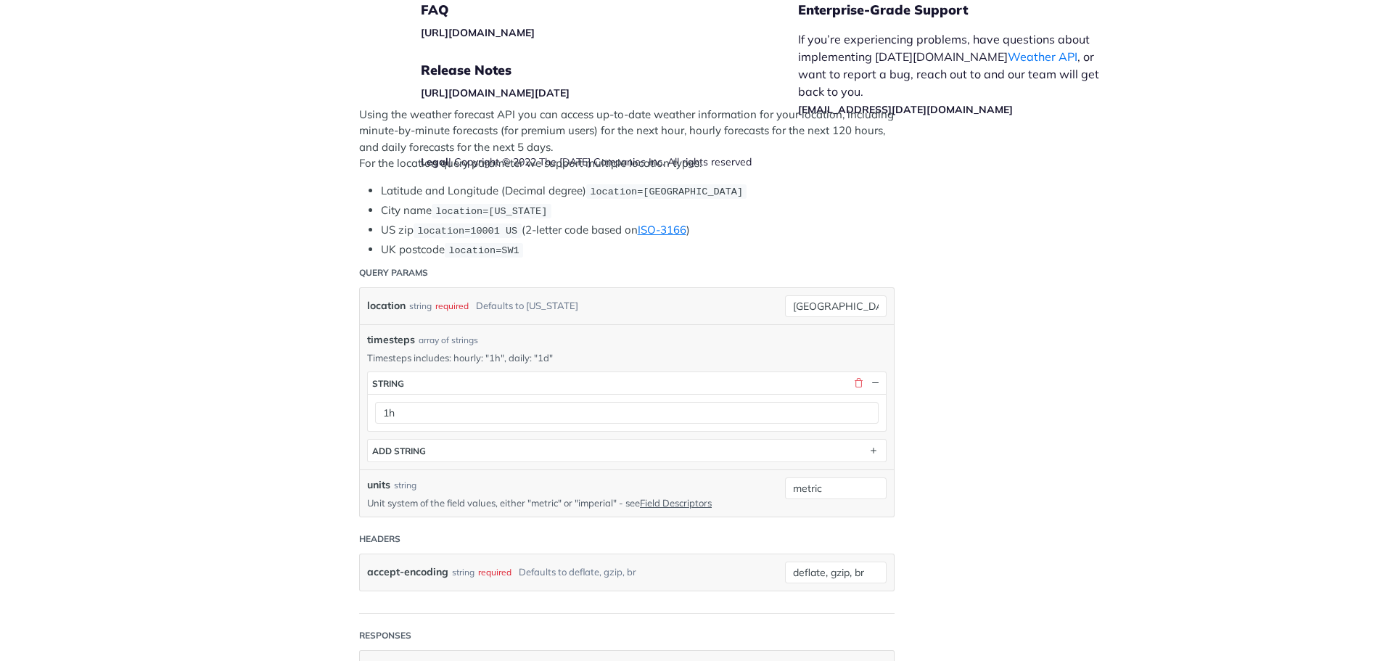
click at [1047, 251] on div "Jump to Content Reference Recipes FAQs Help Center Blog API Status Recipes Refe…" at bounding box center [696, 330] width 1393 height 661
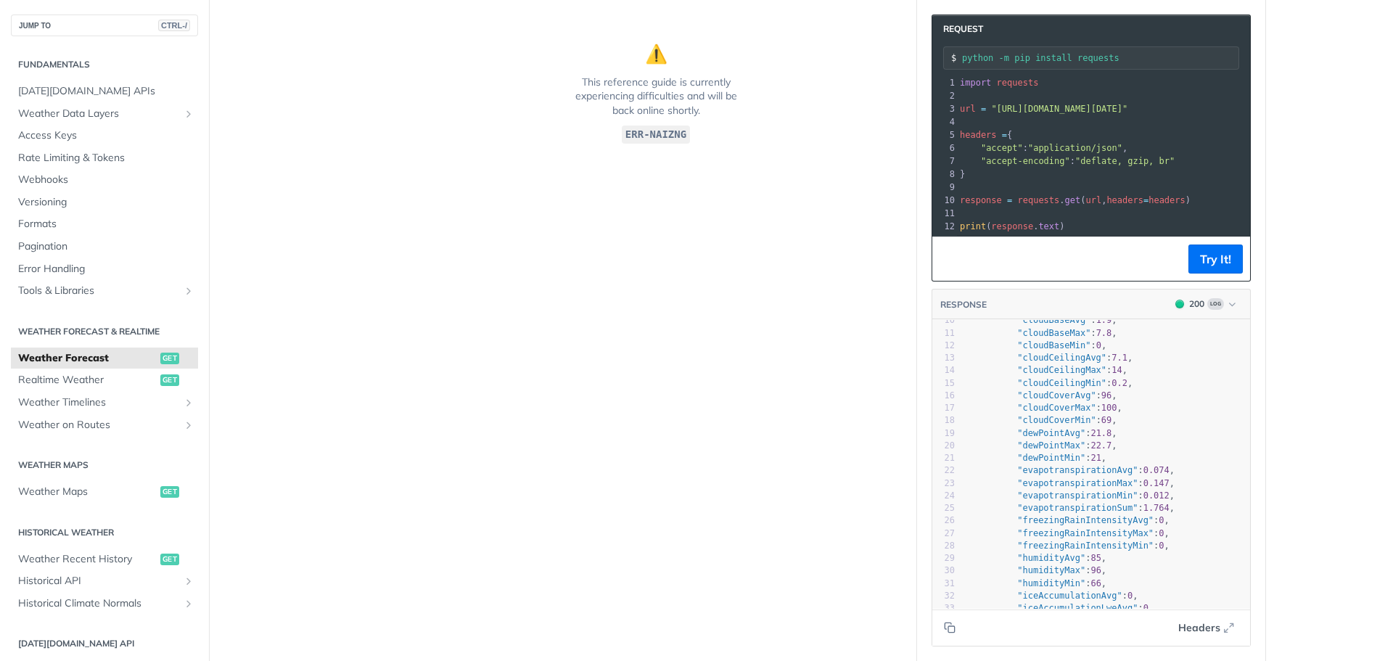
scroll to position [922, 0]
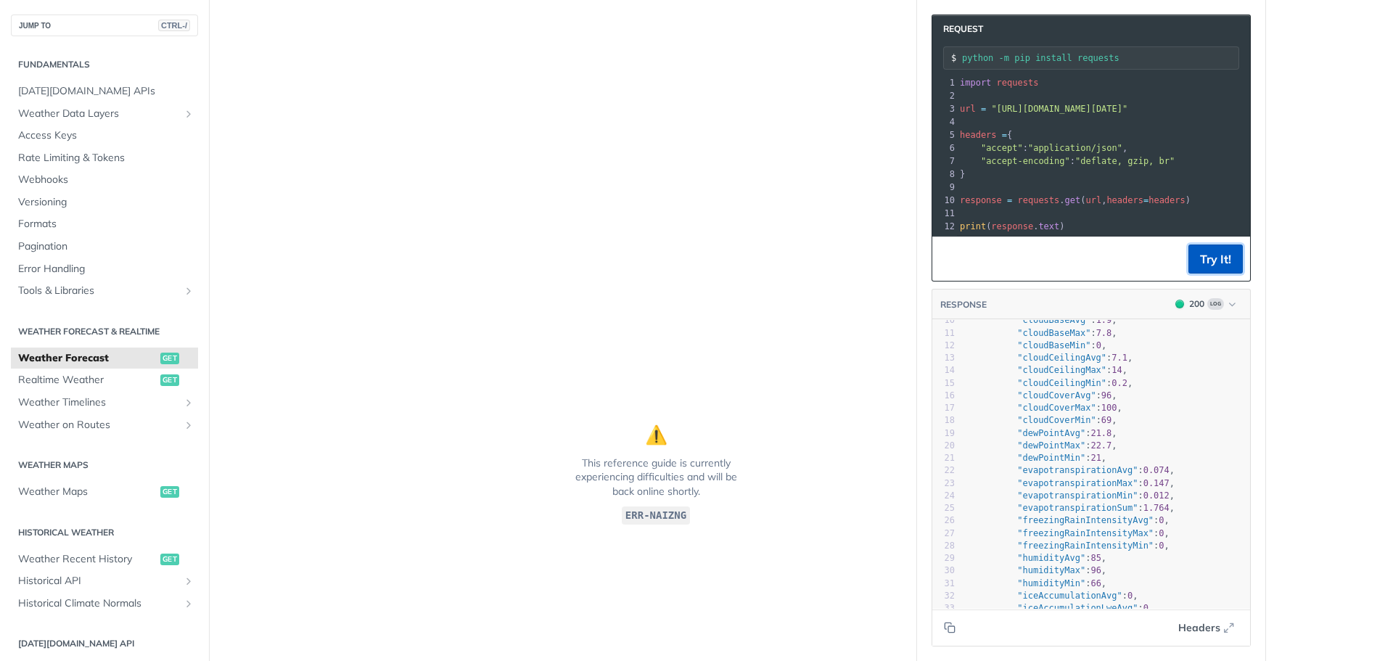
click at [1198, 274] on button "Try It!" at bounding box center [1216, 259] width 54 height 29
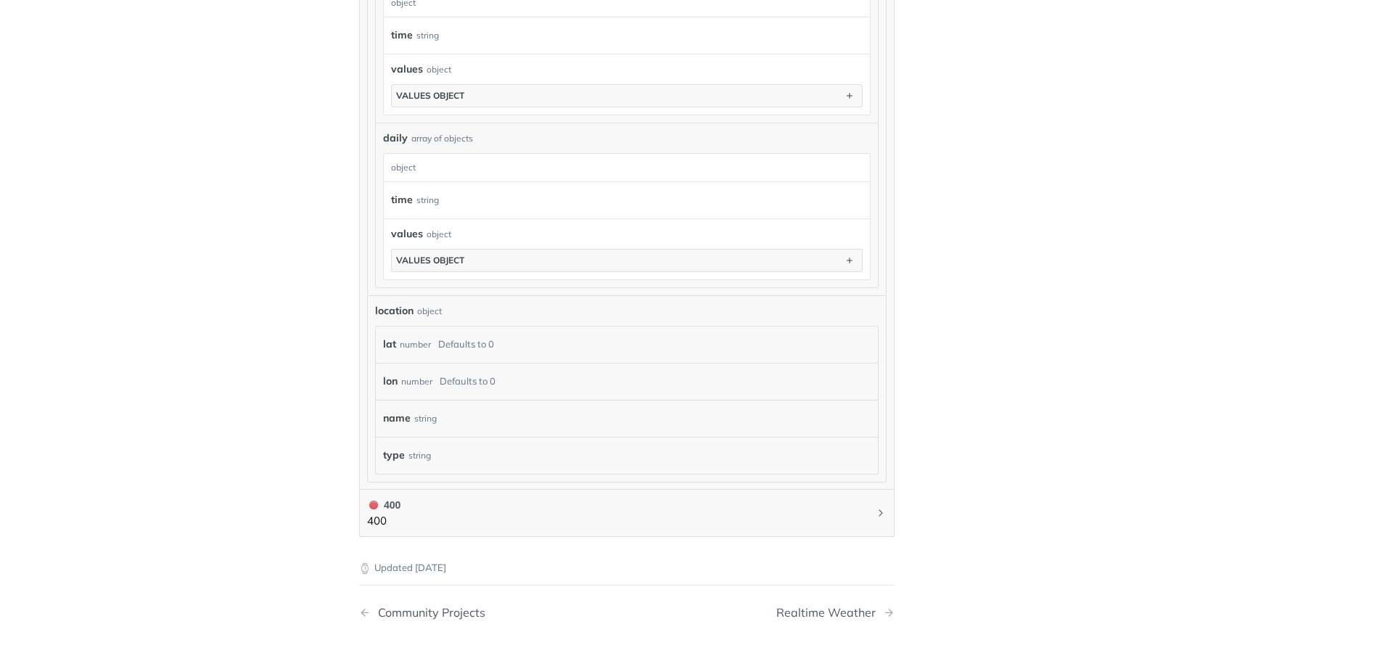
scroll to position [3069, 0]
